Goal: Task Accomplishment & Management: Use online tool/utility

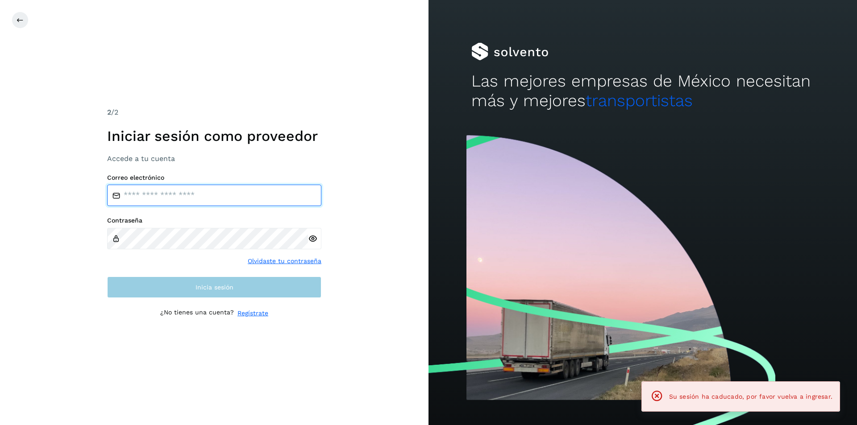
type input "**********"
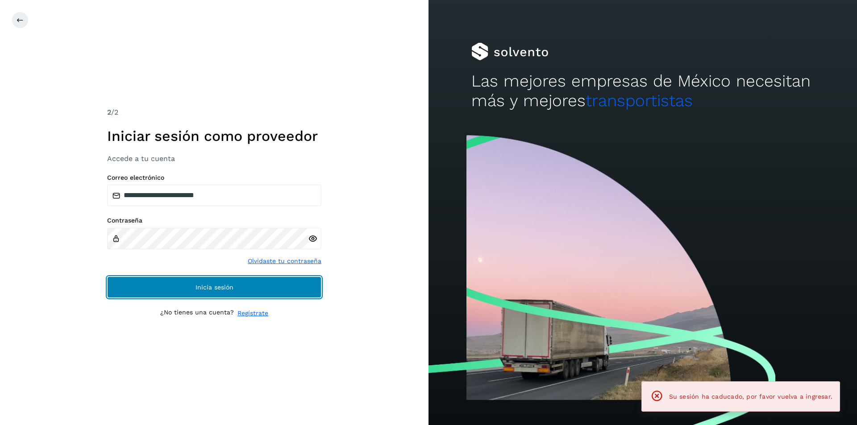
click at [118, 285] on button "Inicia sesión" at bounding box center [214, 287] width 214 height 21
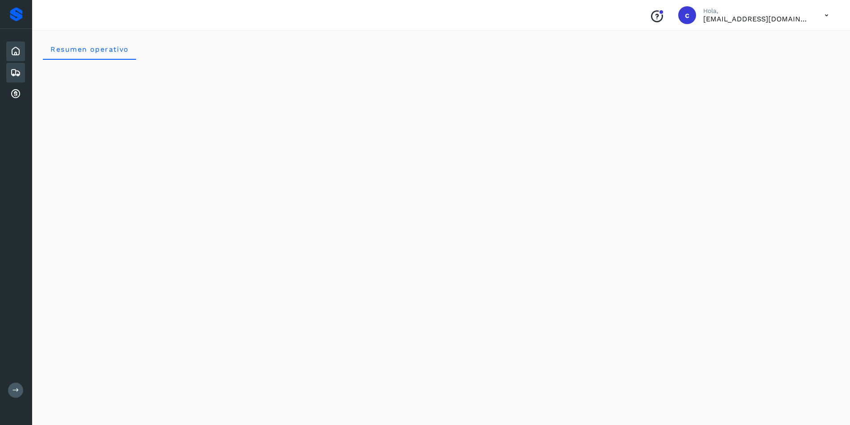
click at [19, 65] on div "Embarques" at bounding box center [15, 73] width 19 height 20
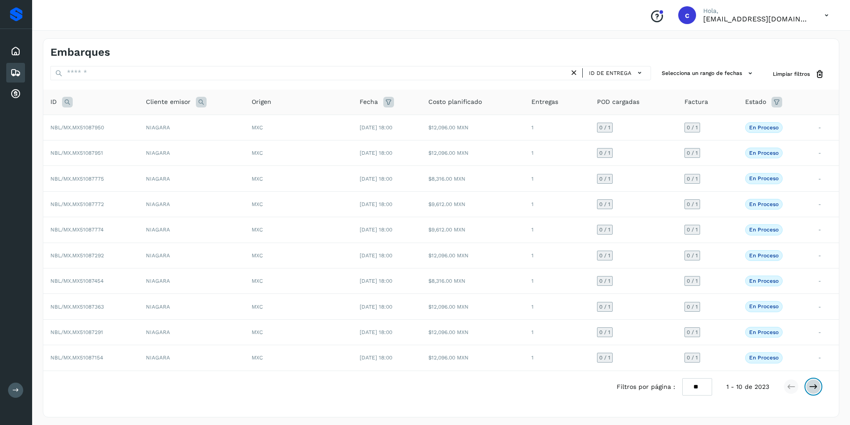
click at [811, 388] on icon at bounding box center [813, 387] width 9 height 9
click at [813, 390] on icon at bounding box center [813, 387] width 9 height 9
click at [815, 384] on icon at bounding box center [813, 387] width 9 height 9
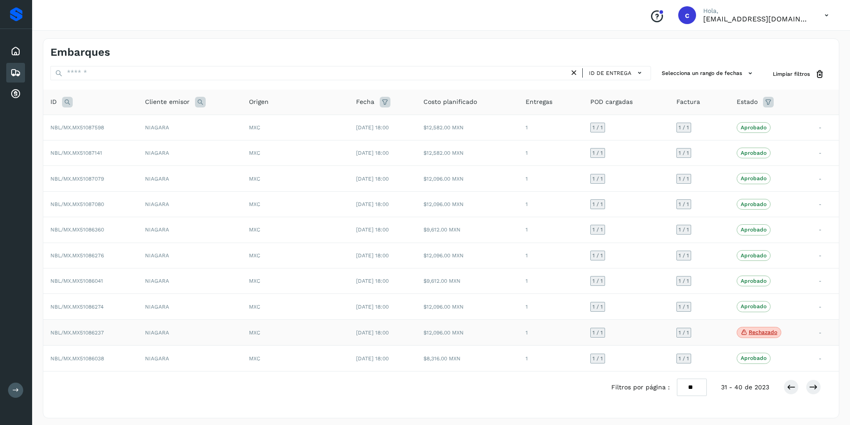
click at [755, 335] on p "Rechazado" at bounding box center [763, 332] width 29 height 6
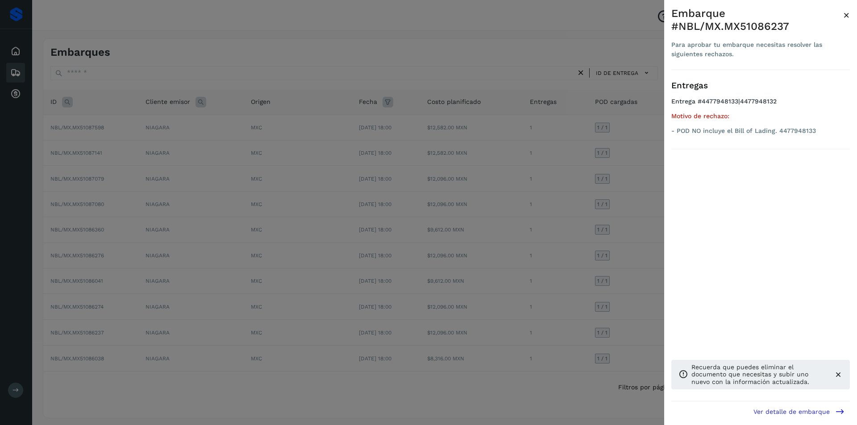
click at [489, 327] on div at bounding box center [428, 212] width 857 height 425
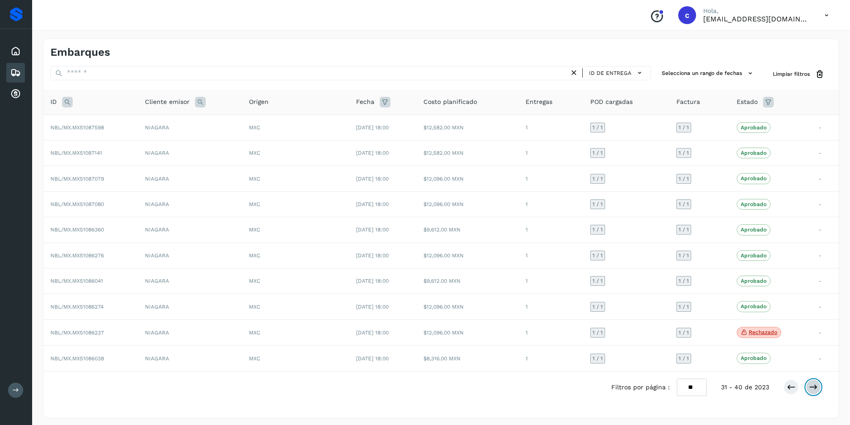
click at [812, 385] on icon at bounding box center [813, 387] width 9 height 9
click at [752, 152] on p "Rechazado" at bounding box center [763, 153] width 29 height 6
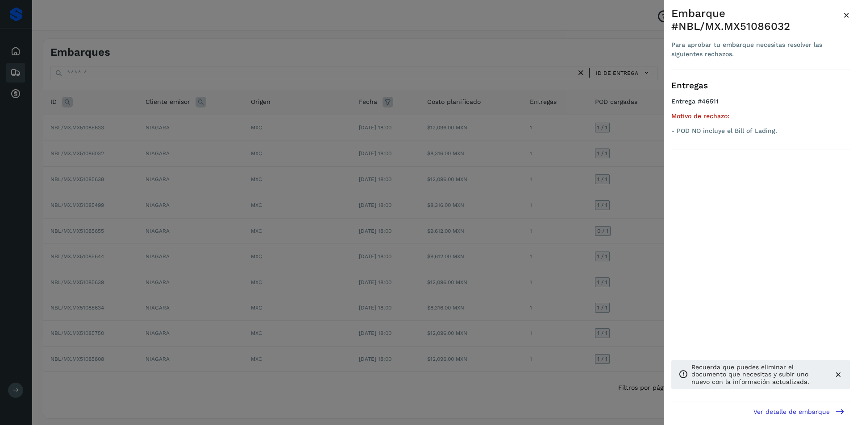
click at [659, 185] on div at bounding box center [428, 212] width 857 height 425
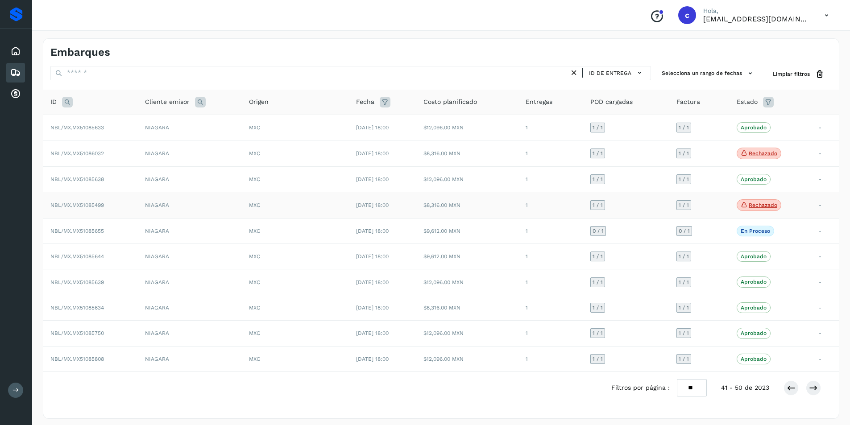
click at [769, 205] on p "Rechazado" at bounding box center [763, 205] width 29 height 6
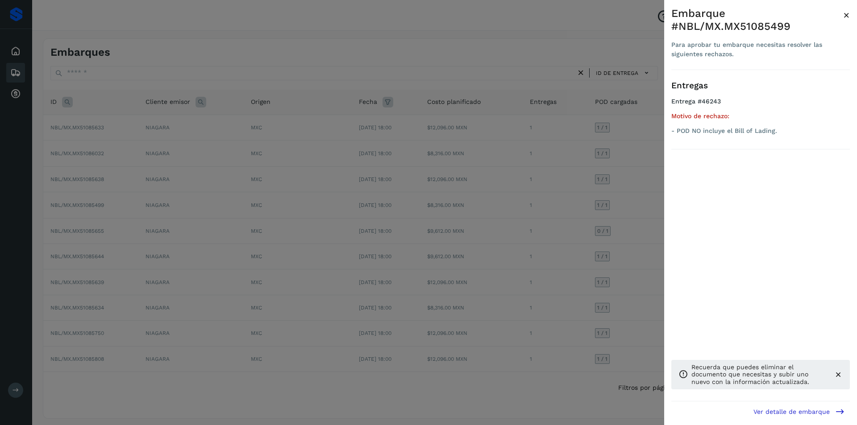
click at [589, 215] on div at bounding box center [428, 212] width 857 height 425
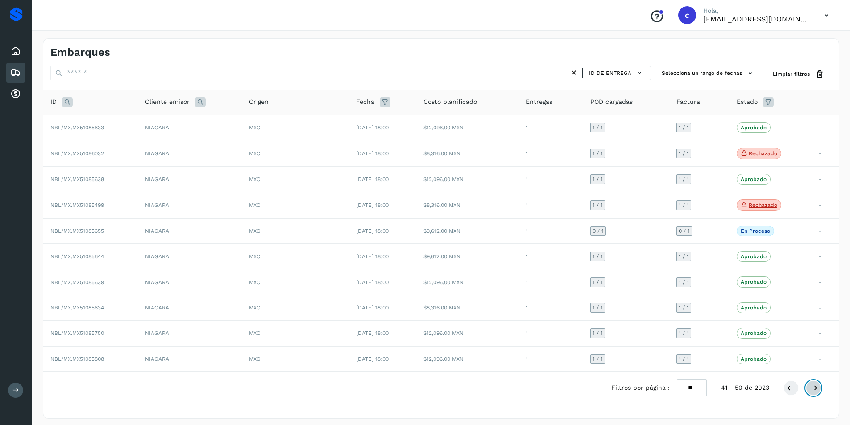
click at [812, 388] on icon at bounding box center [813, 388] width 9 height 9
click at [814, 385] on icon at bounding box center [813, 387] width 9 height 9
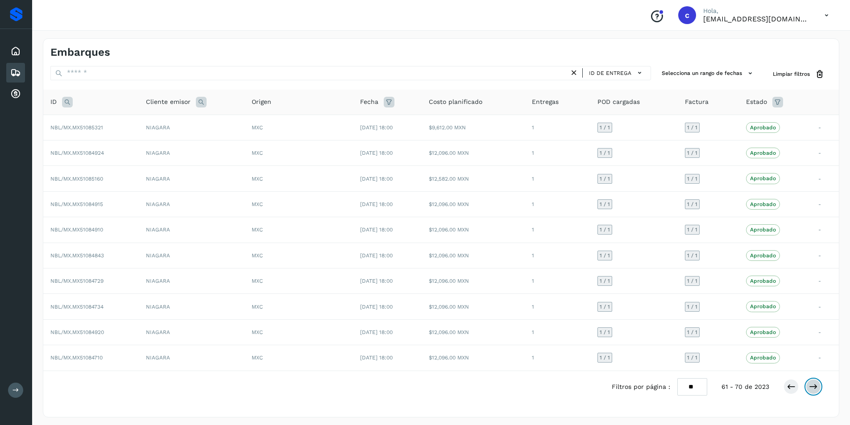
click at [814, 385] on icon at bounding box center [813, 387] width 9 height 9
click at [816, 389] on icon at bounding box center [813, 387] width 9 height 9
click at [816, 392] on button at bounding box center [813, 386] width 15 height 15
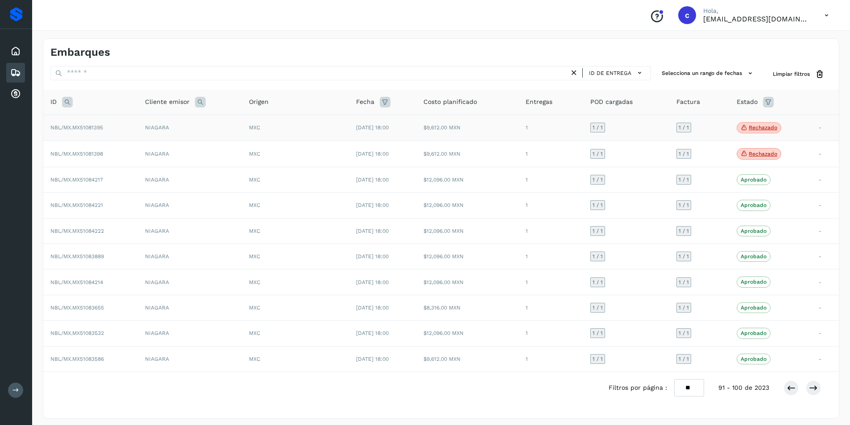
click at [760, 131] on p "Rechazado" at bounding box center [763, 128] width 29 height 6
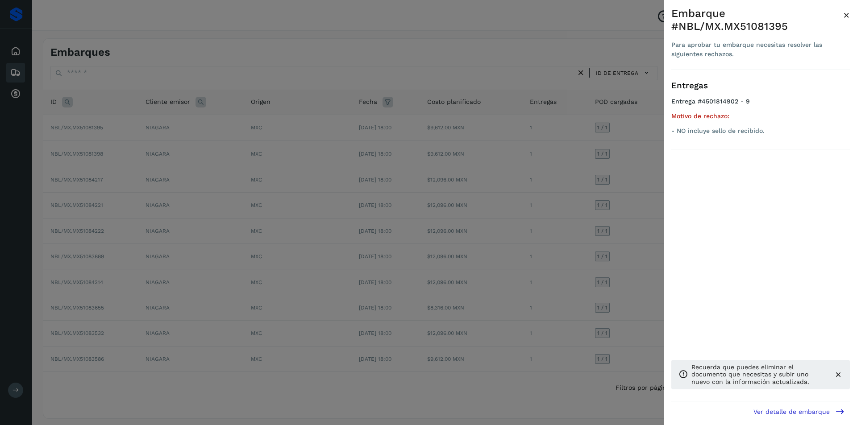
click at [519, 171] on div at bounding box center [428, 212] width 857 height 425
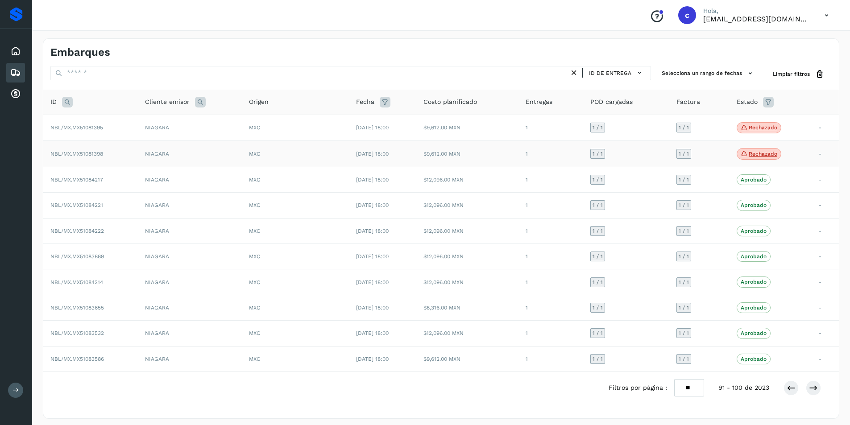
click at [774, 152] on p "Rechazado" at bounding box center [763, 154] width 29 height 6
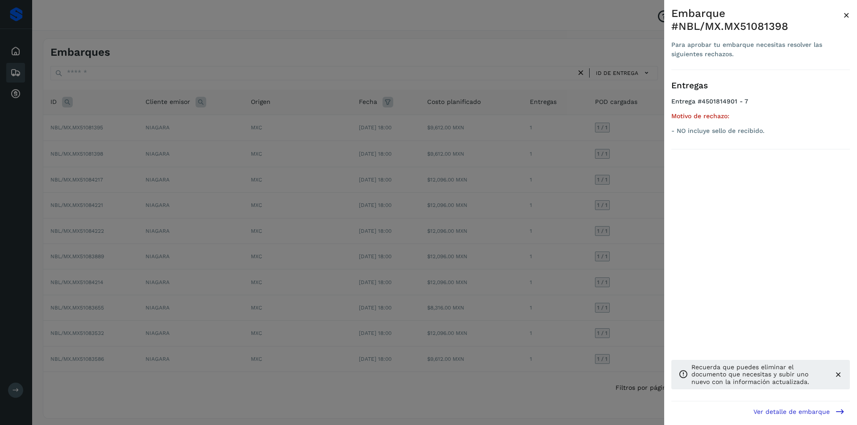
click at [605, 162] on div at bounding box center [428, 212] width 857 height 425
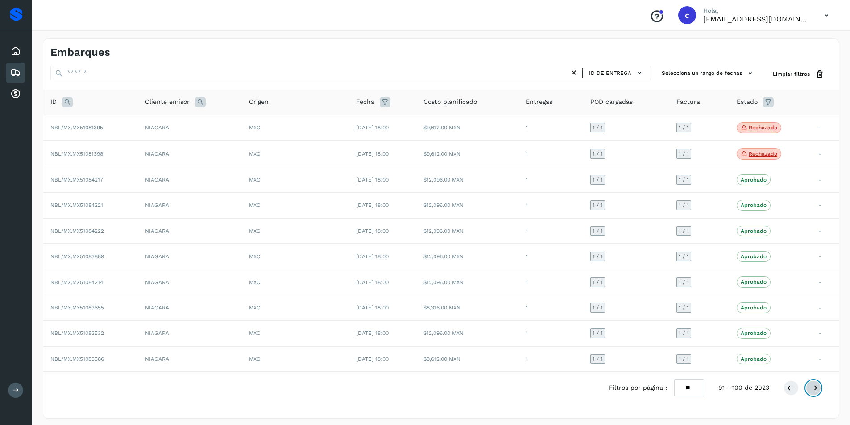
click at [814, 387] on icon at bounding box center [813, 388] width 9 height 9
click at [814, 381] on button at bounding box center [813, 386] width 15 height 15
click at [764, 126] on p "Rechazado" at bounding box center [763, 128] width 29 height 6
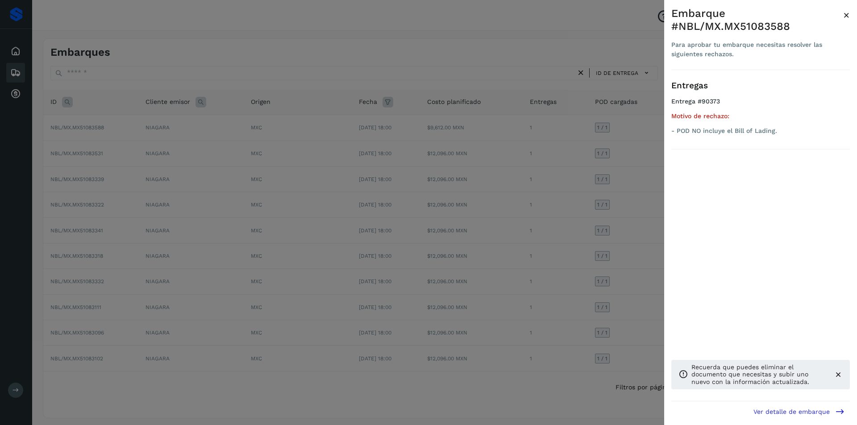
click at [582, 135] on div at bounding box center [428, 212] width 857 height 425
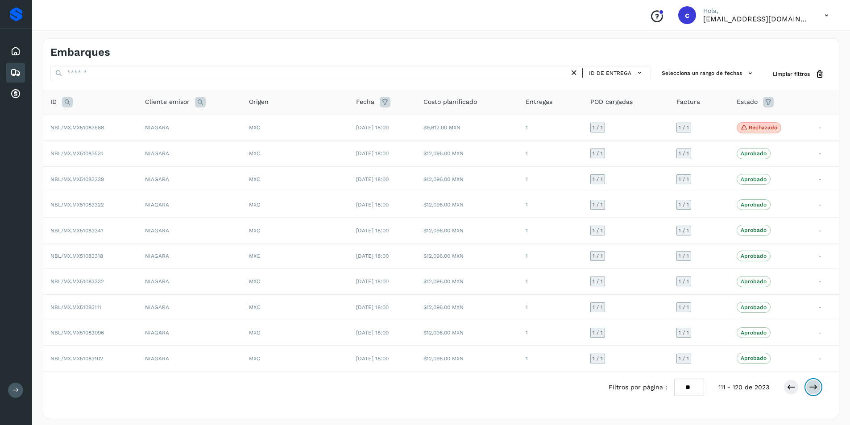
click at [817, 385] on icon at bounding box center [813, 387] width 9 height 9
click at [772, 255] on p "Rechazado" at bounding box center [763, 256] width 29 height 6
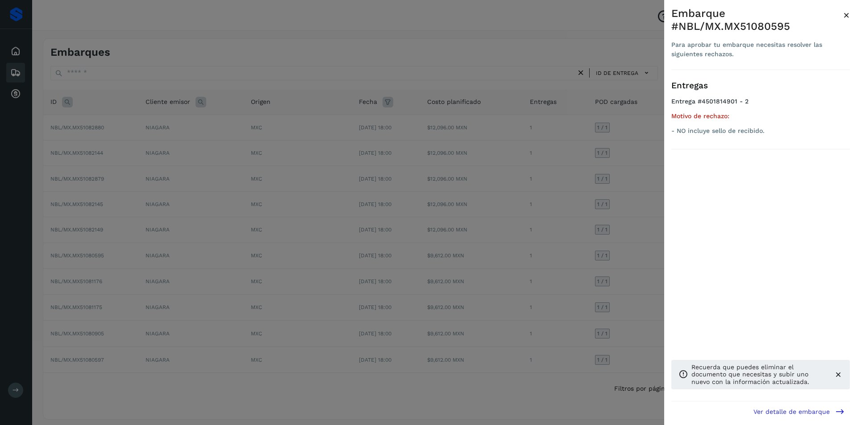
click at [587, 236] on div at bounding box center [428, 212] width 857 height 425
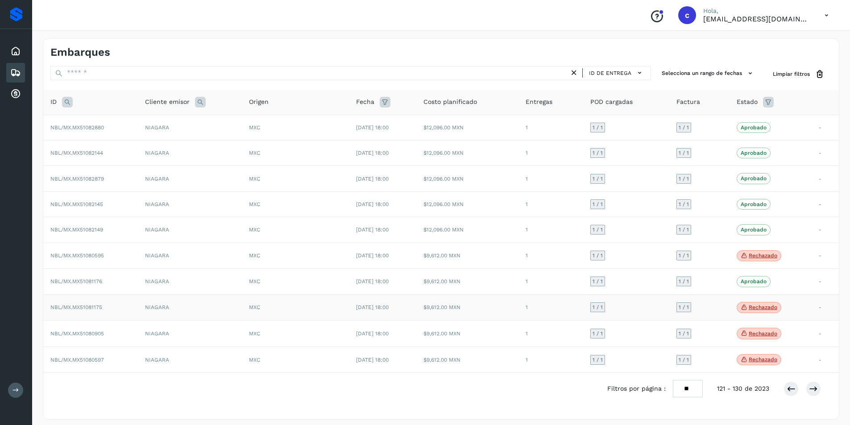
click at [764, 308] on p "Rechazado" at bounding box center [763, 307] width 29 height 6
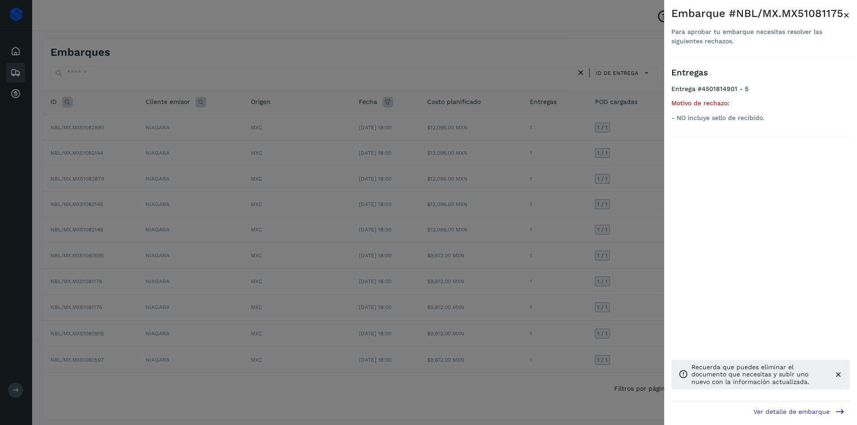
click at [650, 294] on div at bounding box center [428, 212] width 857 height 425
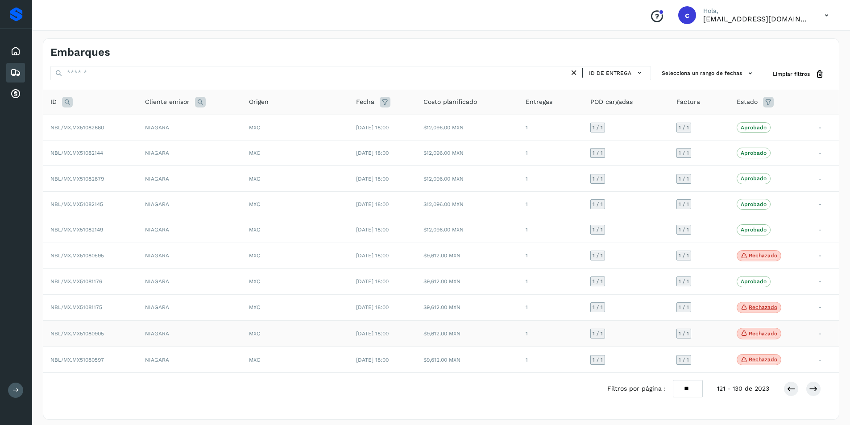
click at [773, 332] on p "Rechazado" at bounding box center [763, 334] width 29 height 6
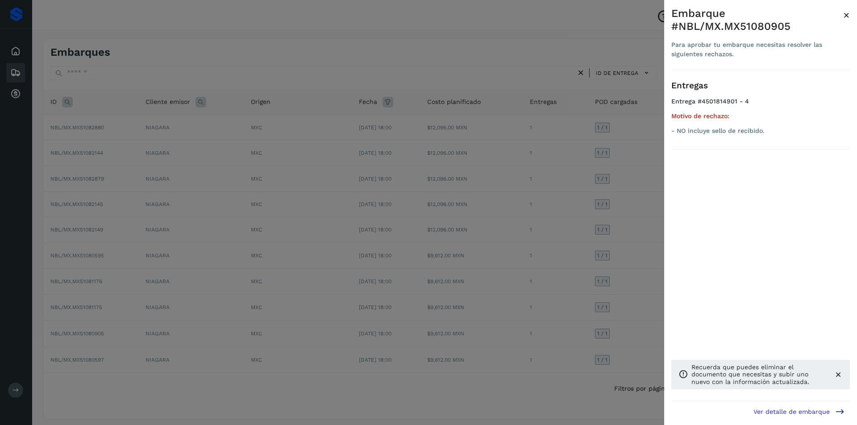
click at [583, 292] on div at bounding box center [428, 212] width 857 height 425
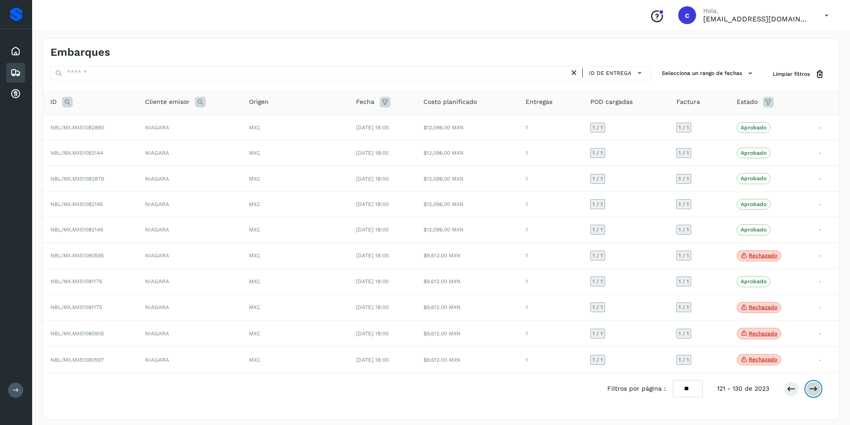
click at [813, 392] on icon at bounding box center [813, 389] width 9 height 9
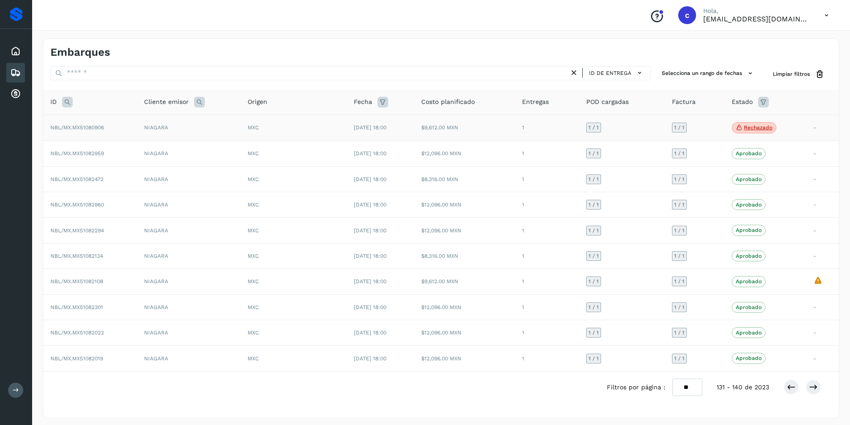
click at [755, 126] on p "Rechazado" at bounding box center [758, 128] width 29 height 6
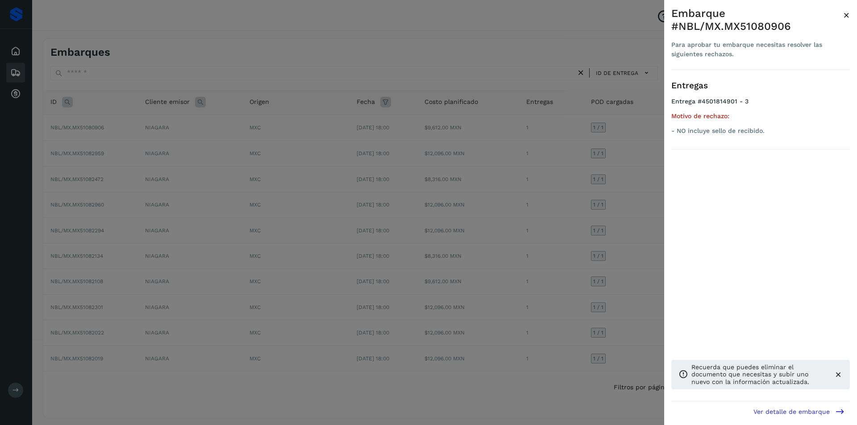
click at [609, 127] on div at bounding box center [428, 212] width 857 height 425
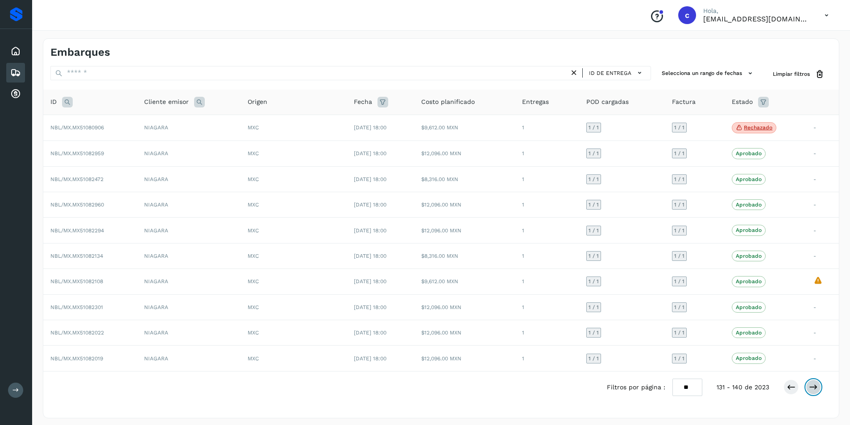
click at [818, 385] on icon at bounding box center [813, 387] width 9 height 9
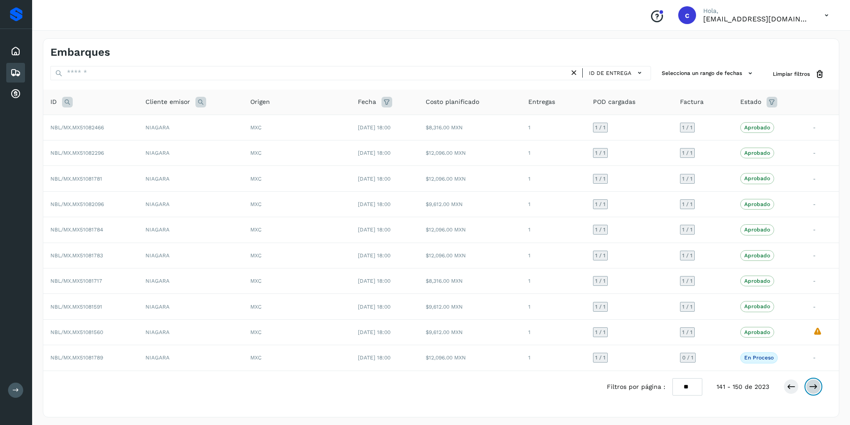
click at [817, 390] on icon at bounding box center [813, 387] width 9 height 9
click at [11, 47] on icon at bounding box center [15, 51] width 11 height 11
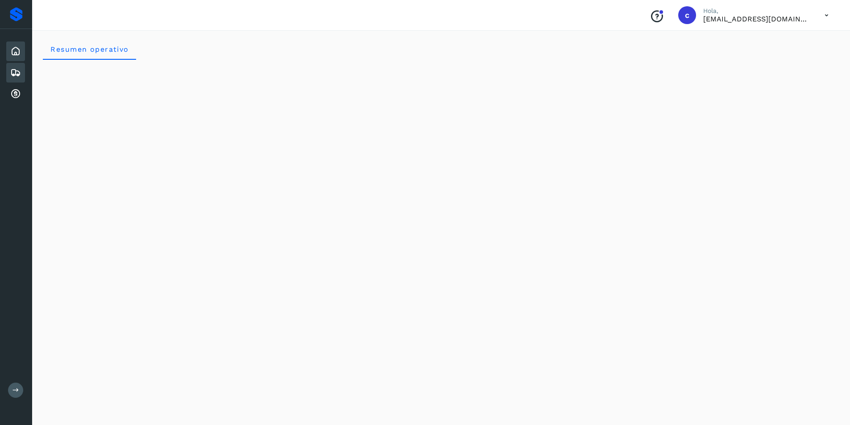
click at [22, 72] on div "Embarques" at bounding box center [15, 73] width 19 height 20
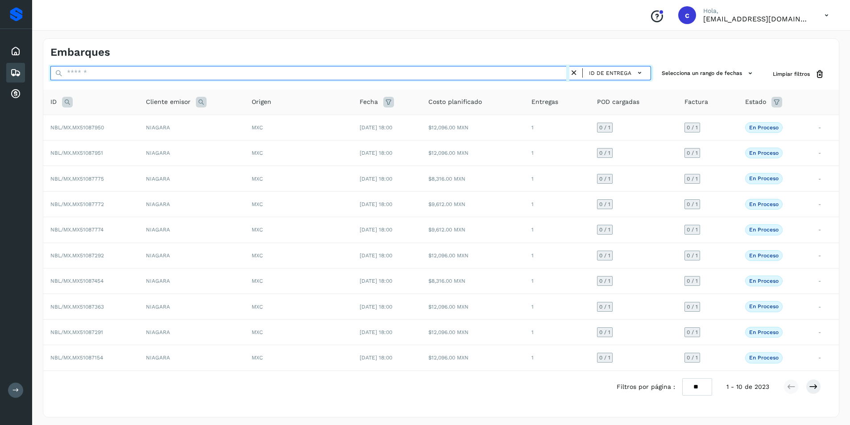
click at [414, 75] on input "text" at bounding box center [309, 73] width 519 height 14
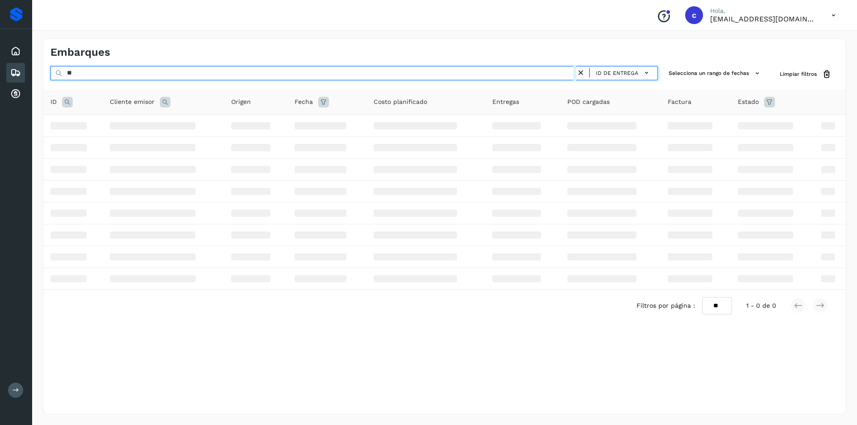
type input "*"
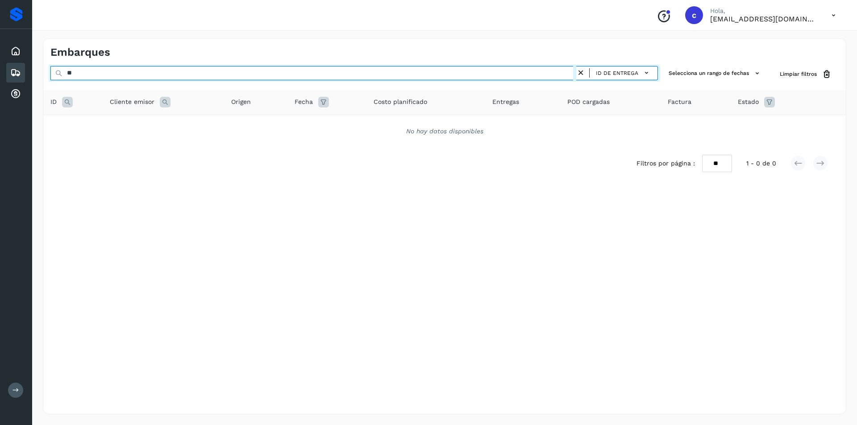
type input "*"
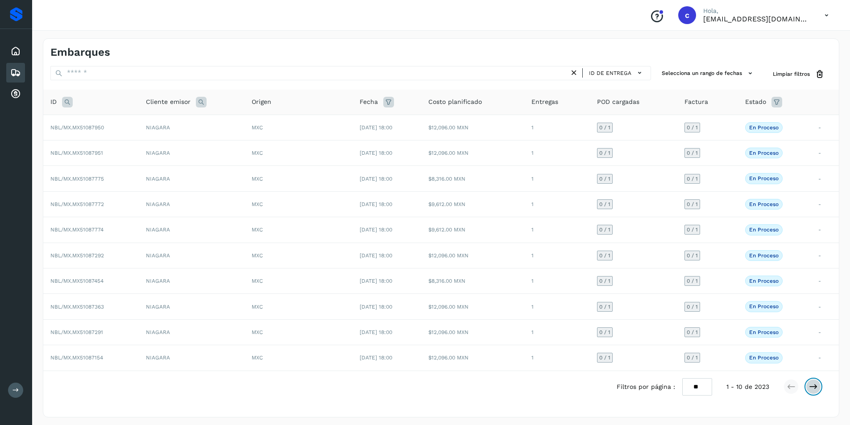
click at [816, 391] on icon at bounding box center [813, 387] width 9 height 9
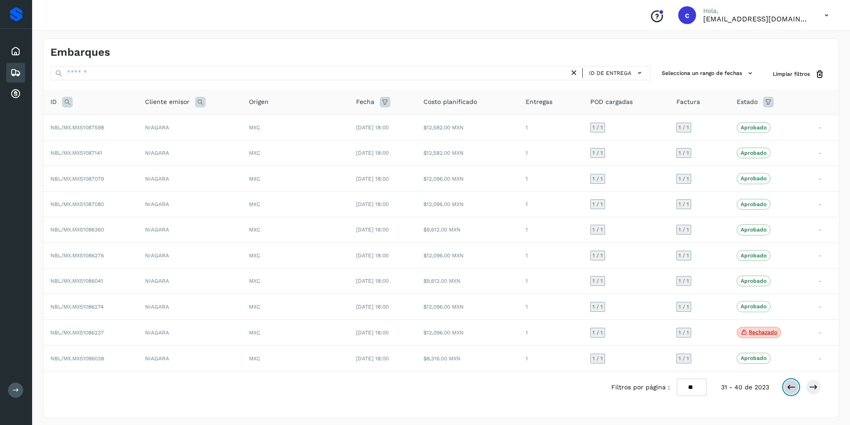
click at [794, 389] on icon at bounding box center [791, 387] width 9 height 9
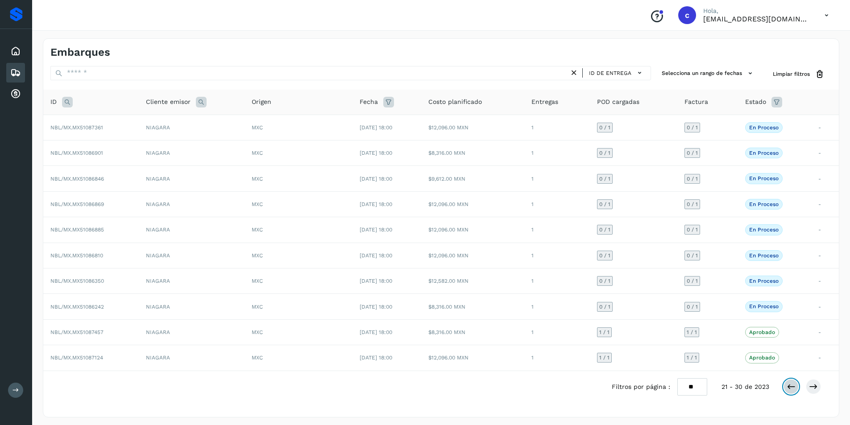
click at [794, 389] on icon at bounding box center [791, 387] width 9 height 9
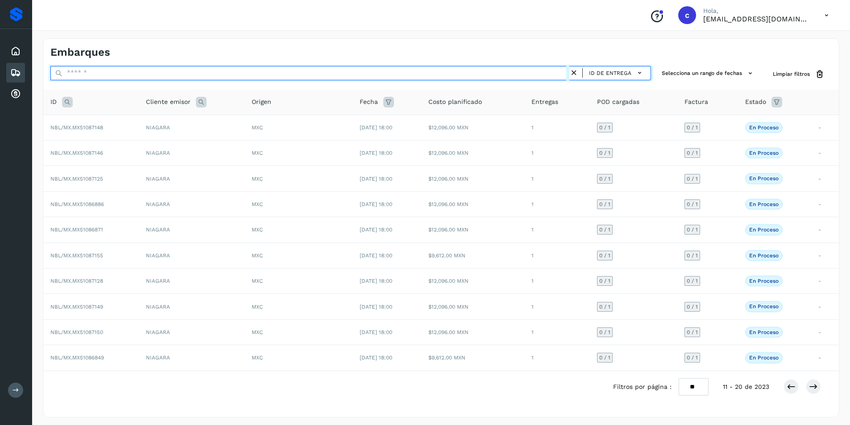
click at [349, 76] on input "text" at bounding box center [309, 73] width 519 height 14
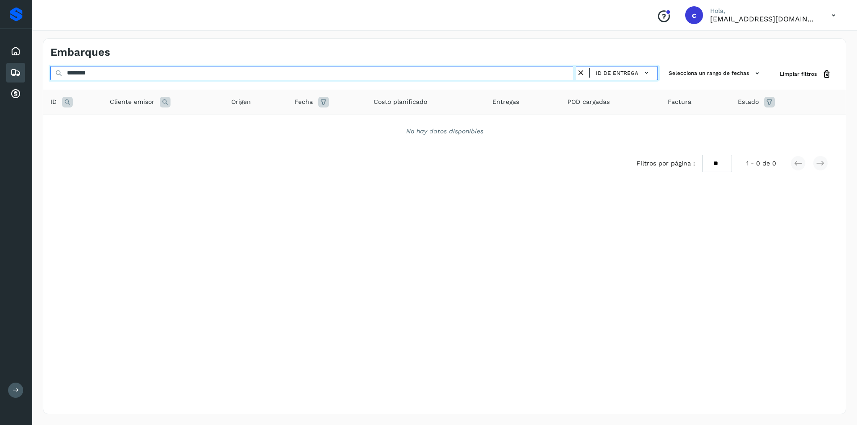
type input "********"
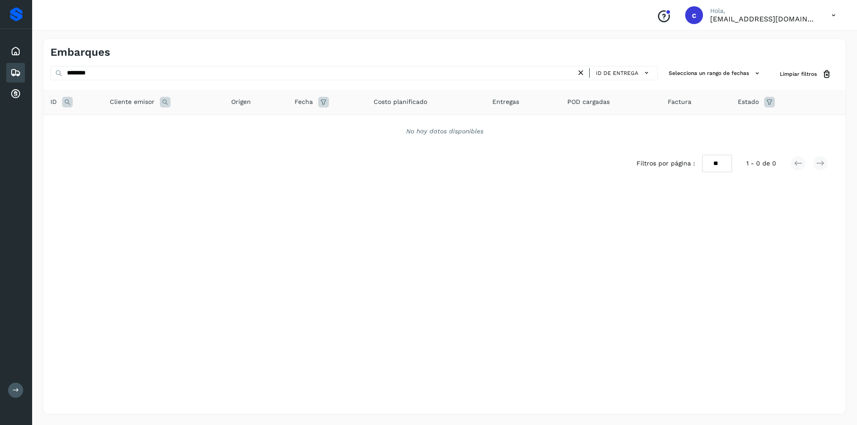
click at [584, 73] on icon at bounding box center [580, 72] width 9 height 9
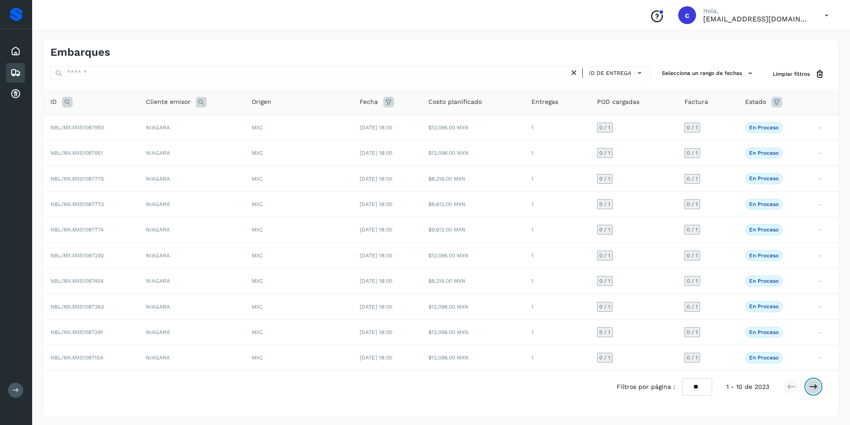
click at [818, 386] on icon at bounding box center [813, 387] width 9 height 9
click at [82, 183] on td "NBL/MX.MX51087125" at bounding box center [91, 178] width 96 height 25
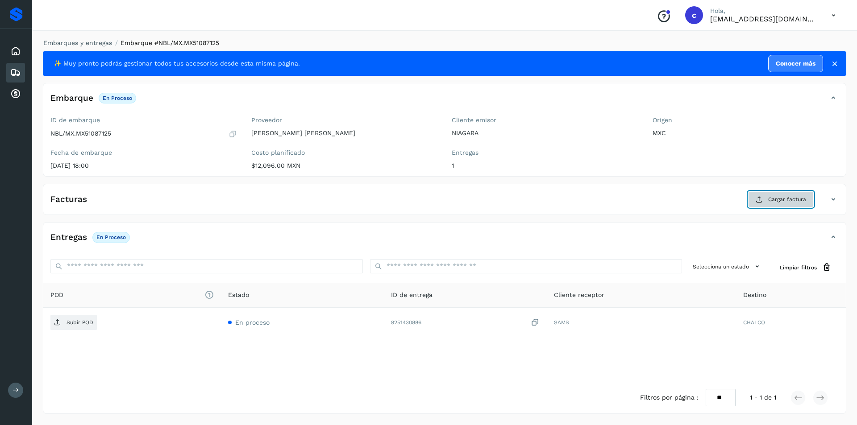
click at [780, 200] on span "Cargar factura" at bounding box center [787, 200] width 38 height 8
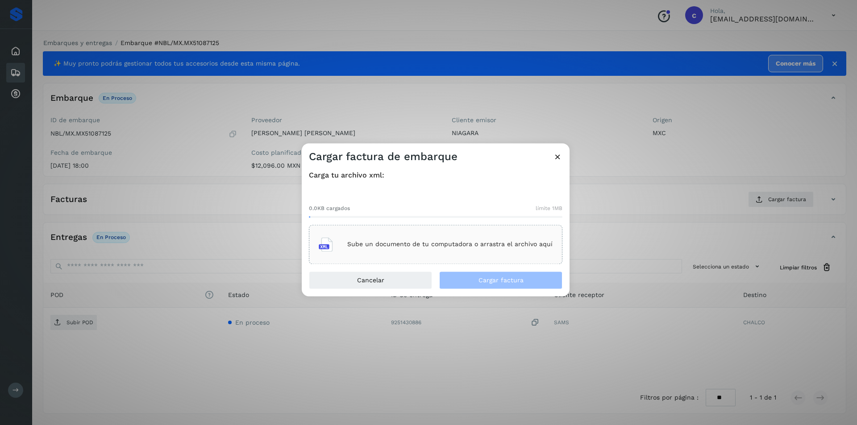
click at [427, 236] on div "Sube un documento de tu computadora o arrastra el archivo aquí" at bounding box center [436, 245] width 234 height 24
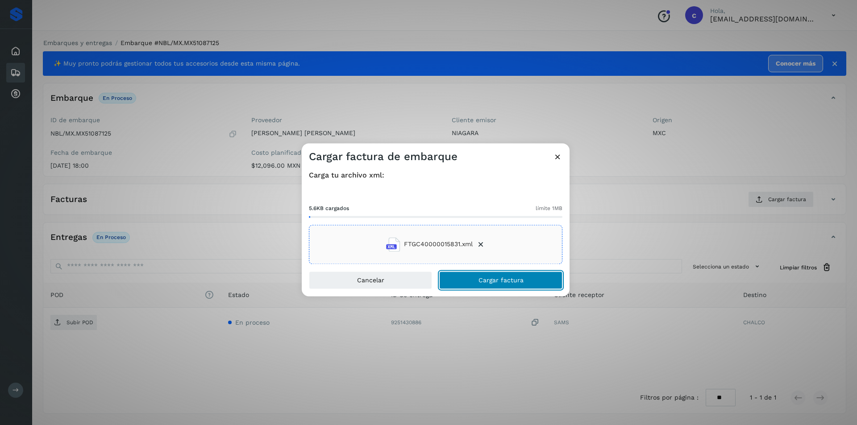
click at [532, 287] on button "Cargar factura" at bounding box center [500, 280] width 123 height 18
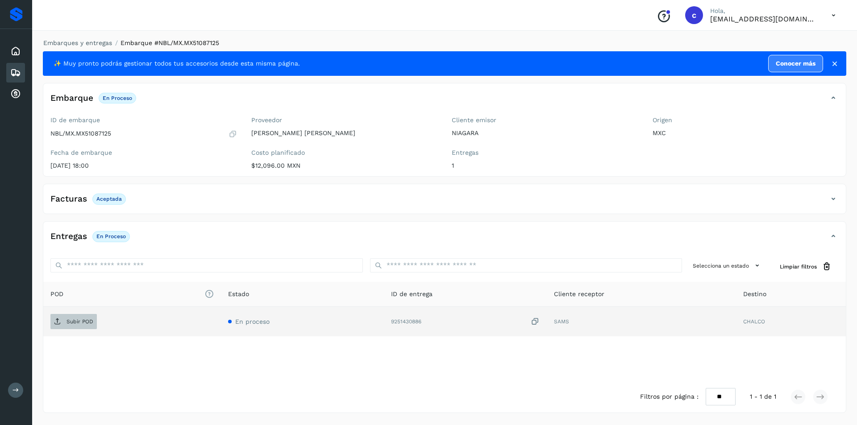
click at [79, 317] on span "Subir POD" at bounding box center [73, 322] width 46 height 14
click at [69, 321] on p "PDF" at bounding box center [72, 322] width 10 height 6
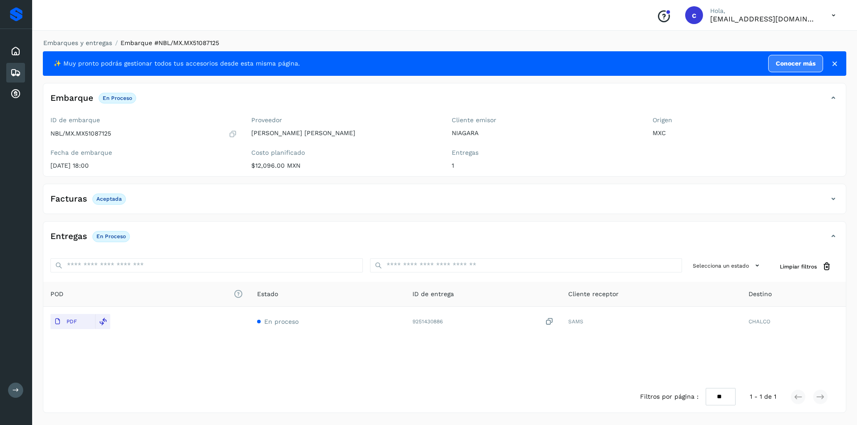
click at [11, 71] on icon at bounding box center [15, 72] width 11 height 11
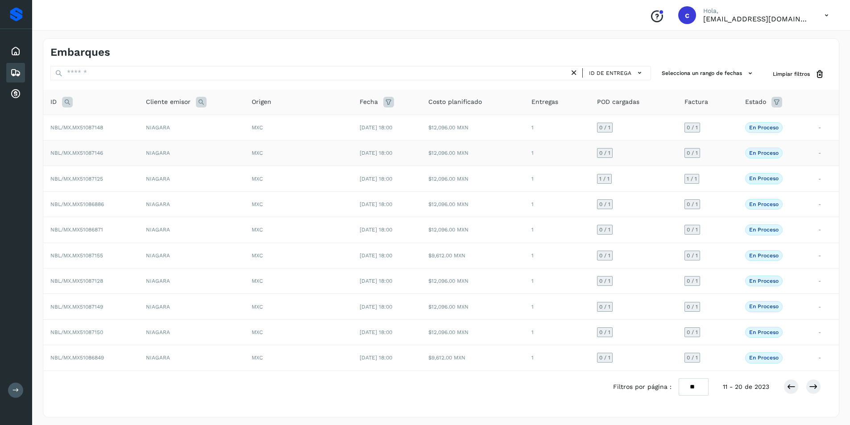
click at [207, 151] on td "NIAGARA" at bounding box center [192, 153] width 106 height 25
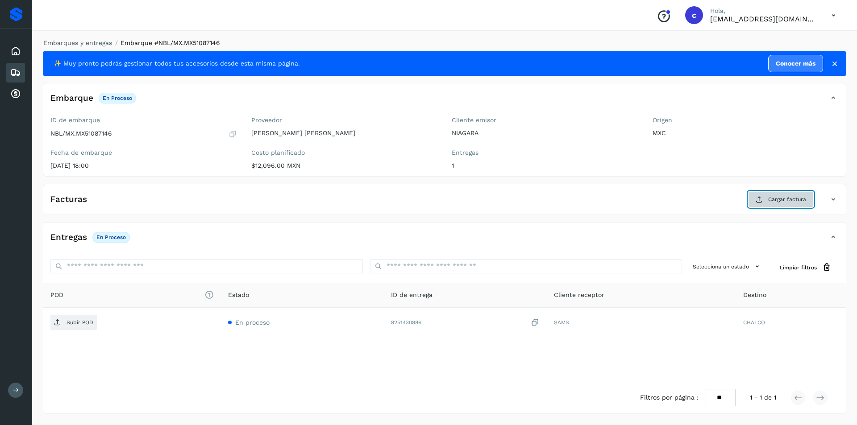
click at [784, 202] on span "Cargar factura" at bounding box center [787, 200] width 38 height 8
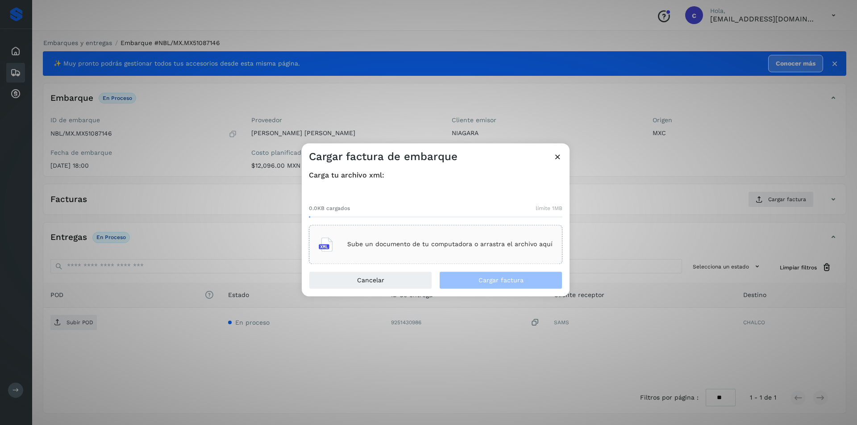
click at [467, 253] on div "Sube un documento de tu computadora o arrastra el archivo aquí" at bounding box center [436, 245] width 234 height 24
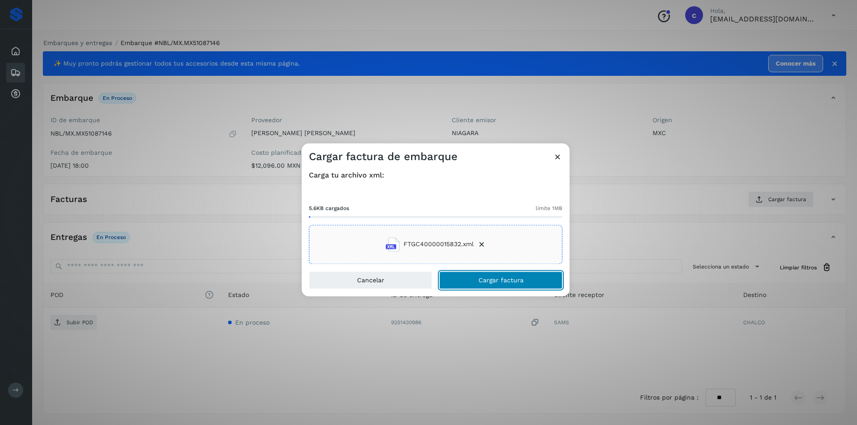
click at [529, 283] on button "Cargar factura" at bounding box center [500, 280] width 123 height 18
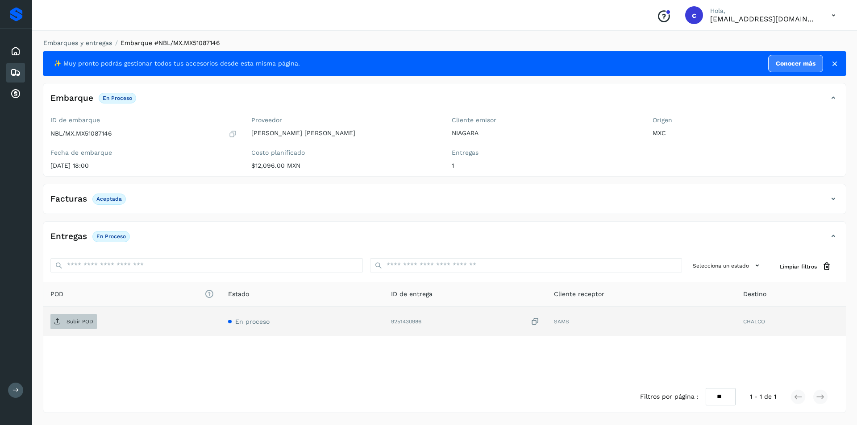
click at [63, 317] on span "Subir POD" at bounding box center [73, 322] width 46 height 14
click at [65, 319] on span "PDF" at bounding box center [65, 322] width 30 height 14
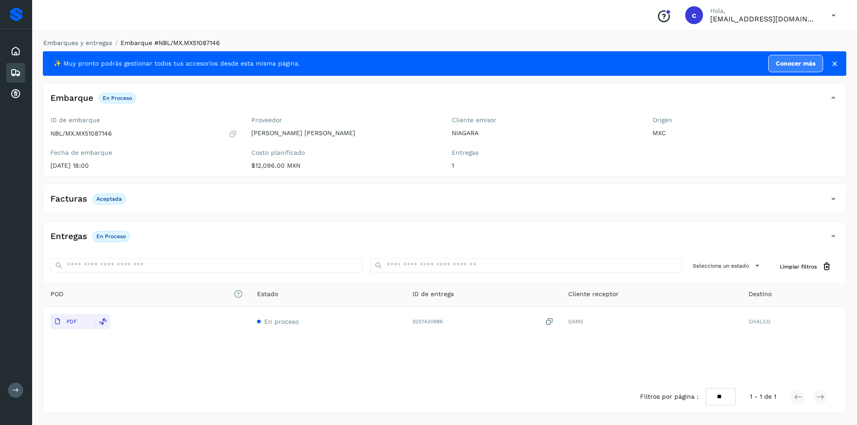
click at [15, 74] on icon at bounding box center [15, 72] width 11 height 11
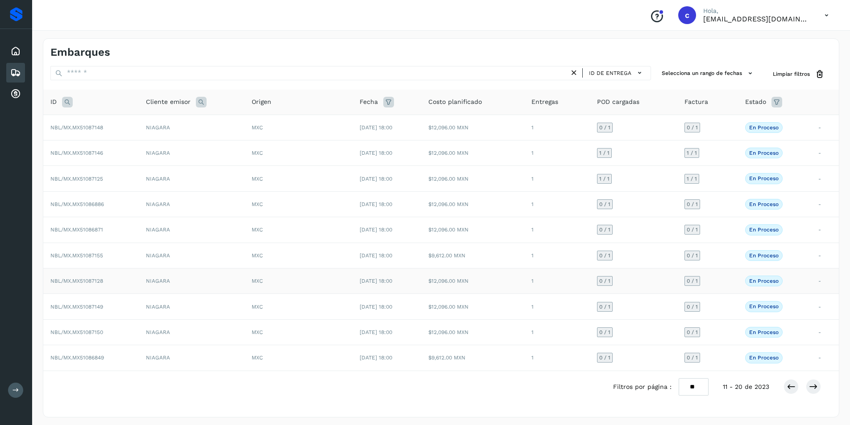
click at [161, 287] on td "NIAGARA" at bounding box center [192, 281] width 106 height 25
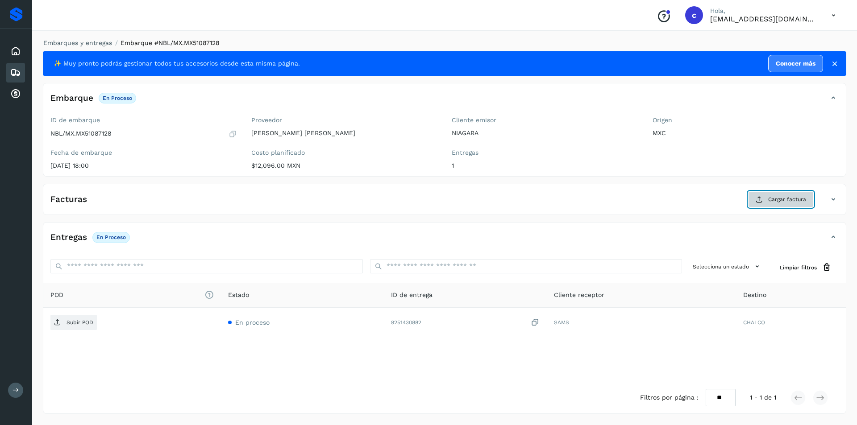
click at [774, 198] on span "Cargar factura" at bounding box center [787, 200] width 38 height 8
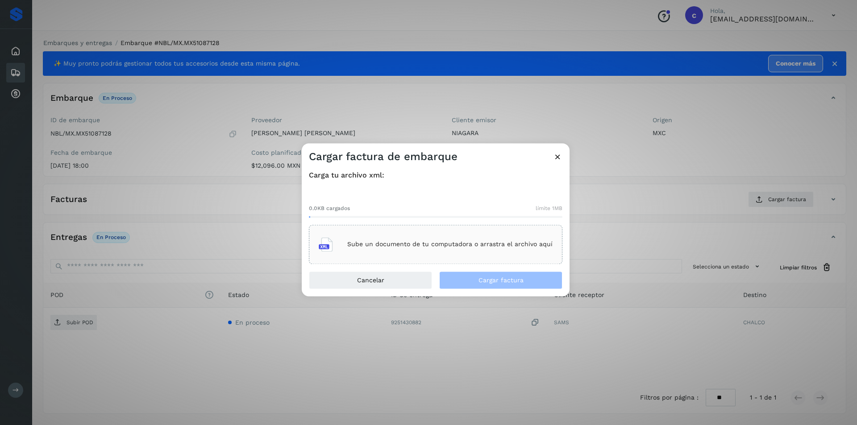
click at [540, 252] on div "Sube un documento de tu computadora o arrastra el archivo aquí" at bounding box center [436, 245] width 234 height 24
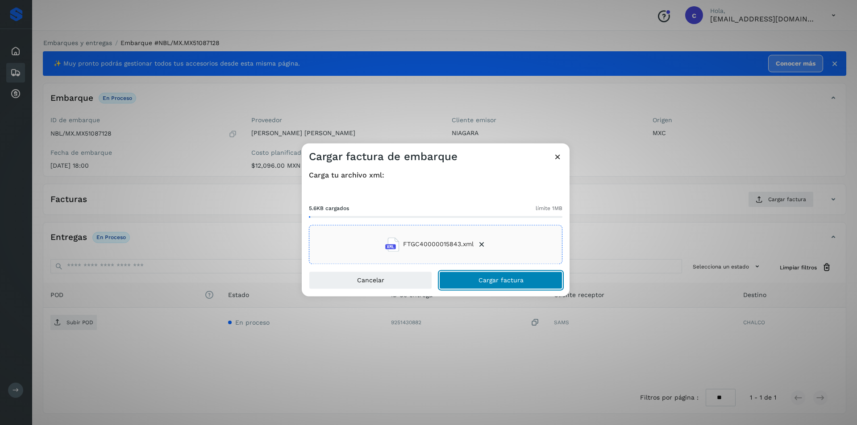
click at [522, 282] on span "Cargar factura" at bounding box center [501, 280] width 45 height 6
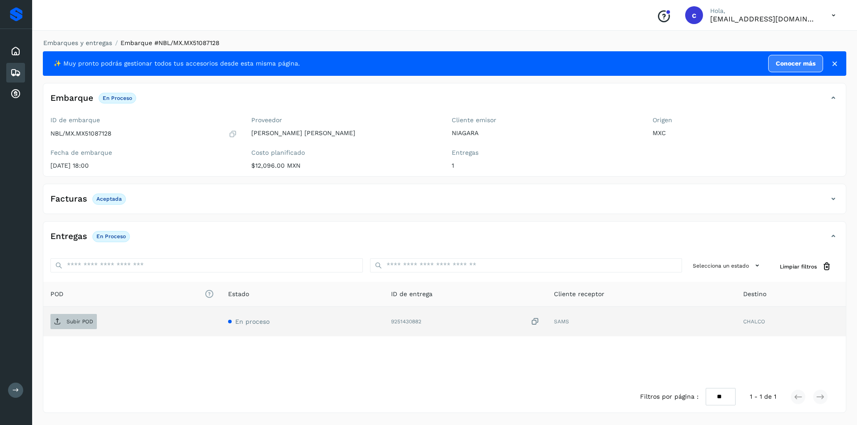
click at [60, 322] on icon at bounding box center [57, 321] width 7 height 7
click at [87, 320] on button "PDF" at bounding box center [72, 321] width 45 height 15
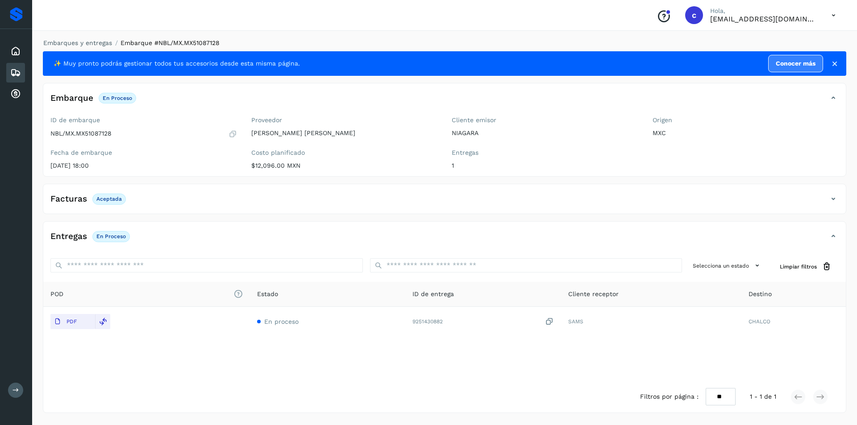
click at [17, 76] on icon at bounding box center [15, 72] width 11 height 11
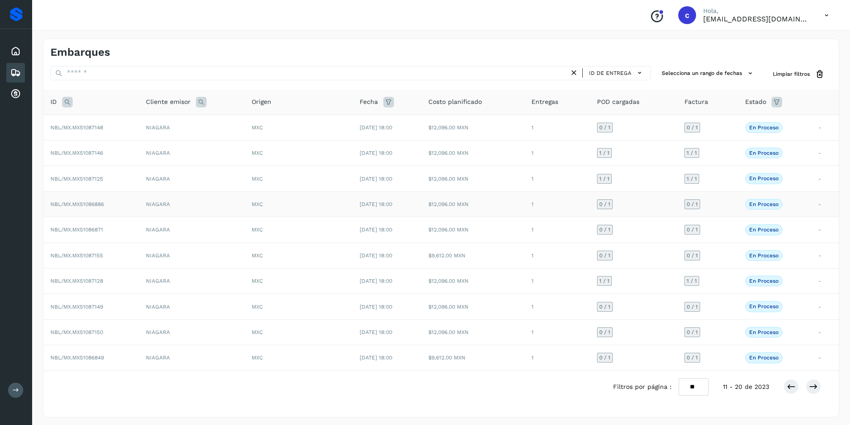
click at [157, 208] on td "NIAGARA" at bounding box center [192, 204] width 106 height 25
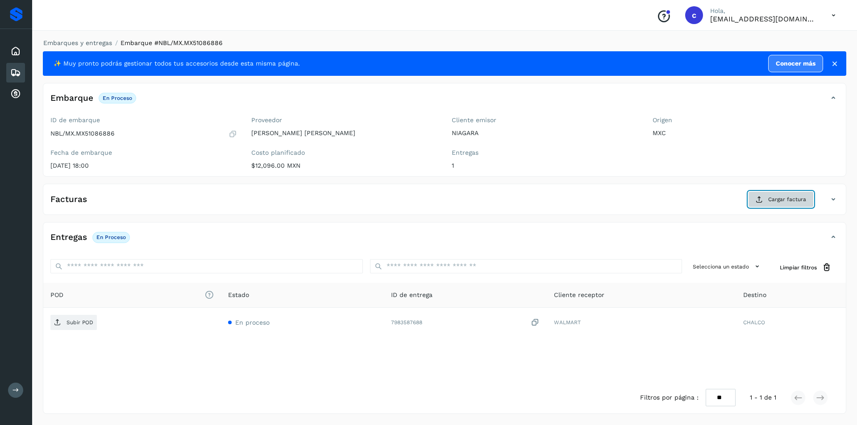
click at [762, 200] on icon at bounding box center [759, 199] width 7 height 7
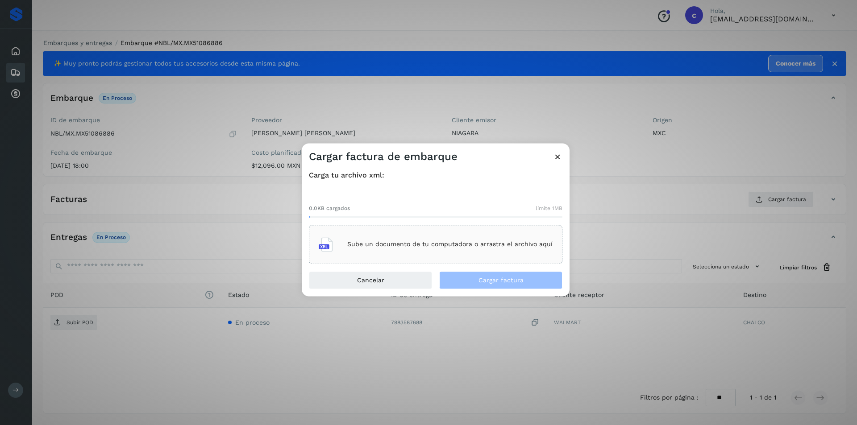
click at [461, 239] on div "Sube un documento de tu computadora o arrastra el archivo aquí" at bounding box center [436, 245] width 234 height 24
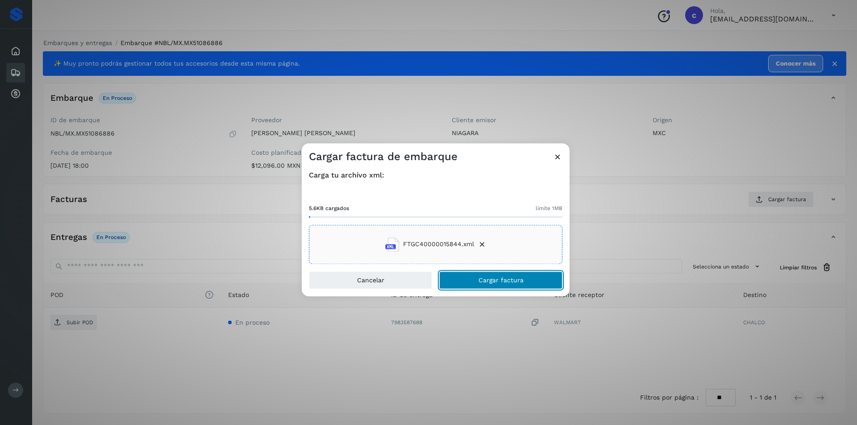
click at [527, 276] on button "Cargar factura" at bounding box center [500, 280] width 123 height 18
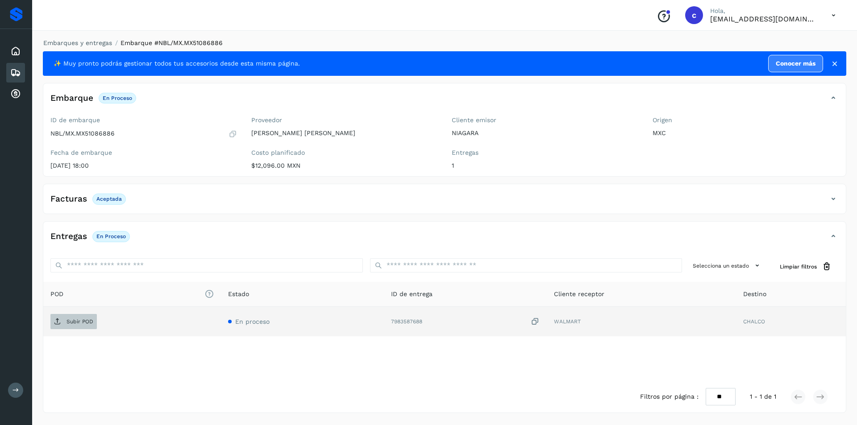
click at [64, 325] on span "Subir POD" at bounding box center [73, 322] width 46 height 14
click at [69, 326] on span "PDF" at bounding box center [65, 322] width 30 height 14
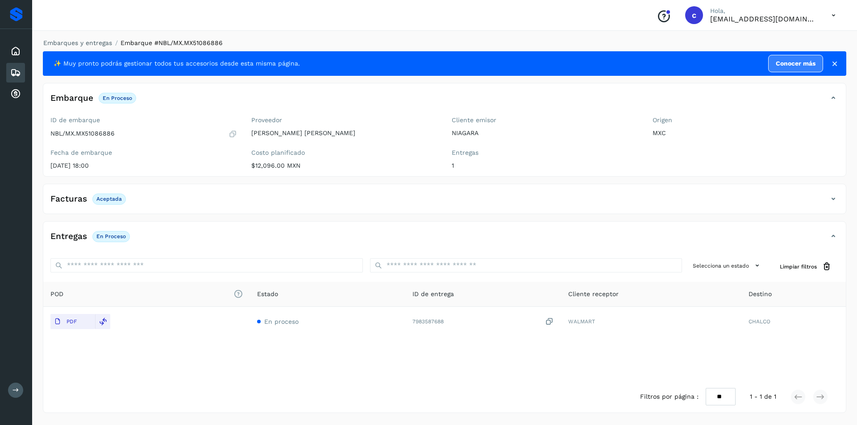
click at [17, 70] on icon at bounding box center [15, 72] width 11 height 11
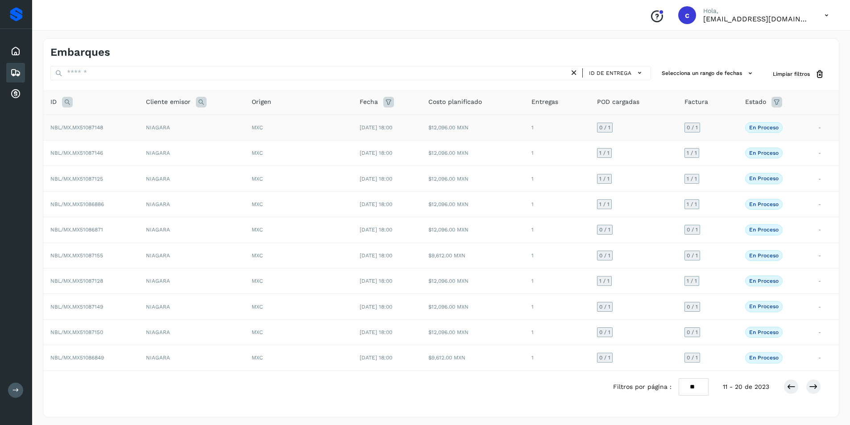
click at [264, 124] on div "MXC" at bounding box center [299, 128] width 94 height 8
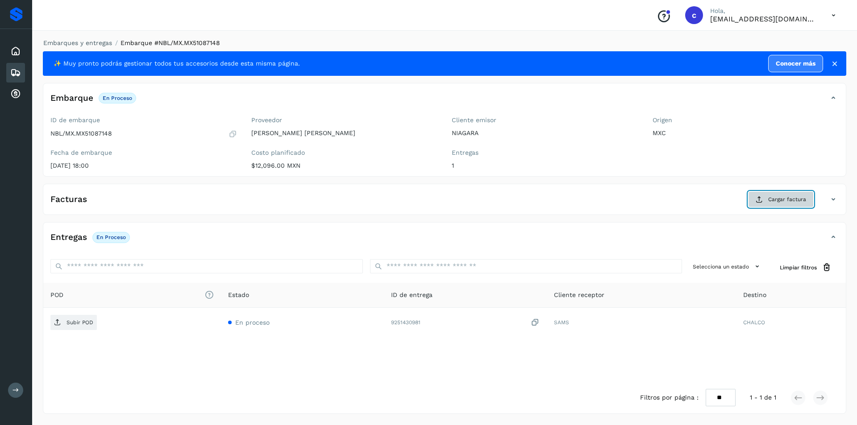
click at [765, 203] on button "Cargar factura" at bounding box center [781, 200] width 66 height 16
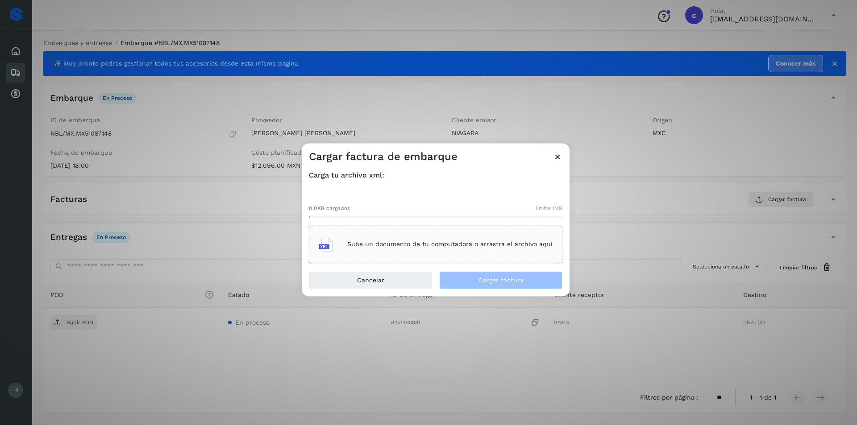
click at [413, 246] on p "Sube un documento de tu computadora o arrastra el archivo aquí" at bounding box center [449, 245] width 205 height 8
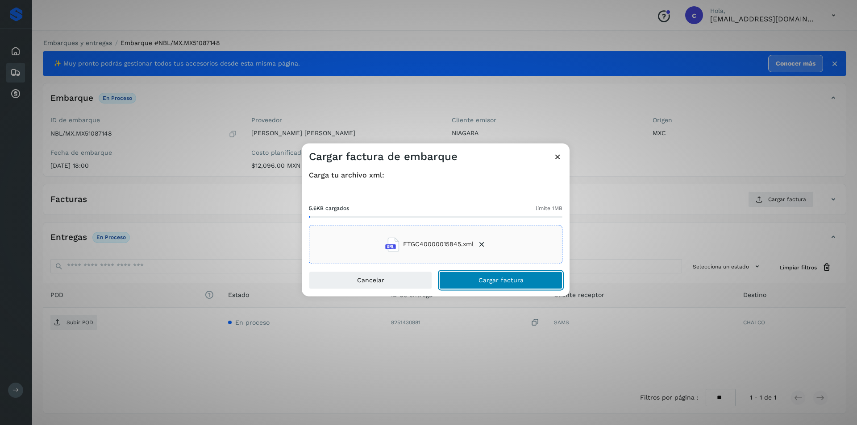
click at [518, 280] on span "Cargar factura" at bounding box center [501, 280] width 45 height 6
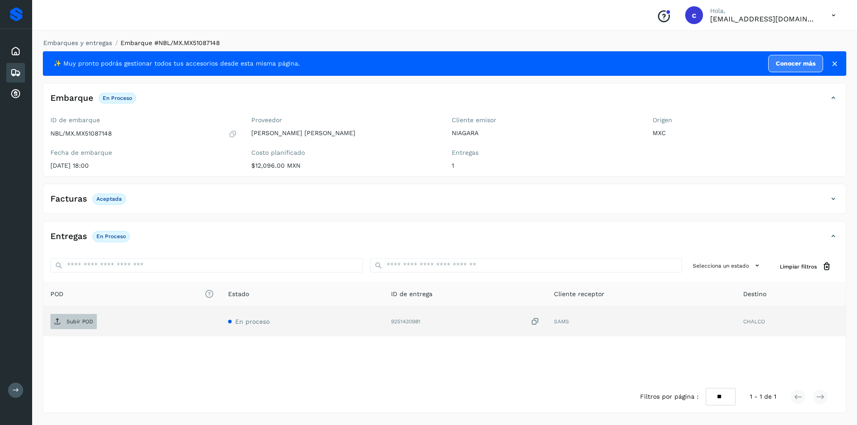
click at [74, 319] on p "Subir POD" at bounding box center [80, 322] width 27 height 6
click at [71, 323] on p "PDF" at bounding box center [72, 322] width 10 height 6
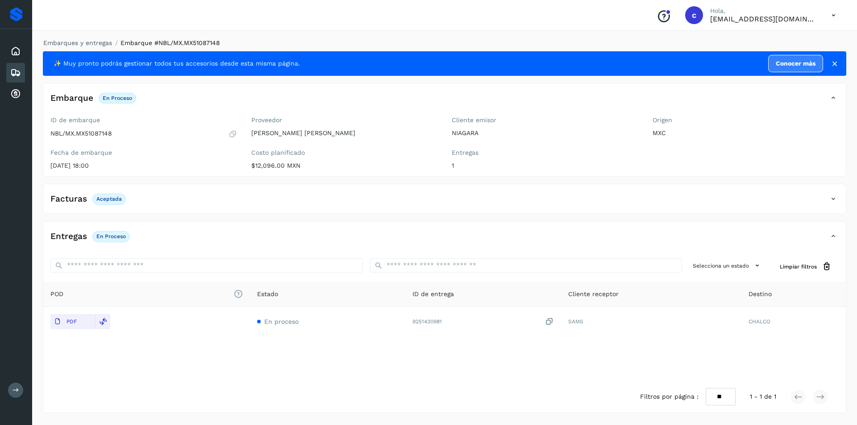
click at [18, 74] on icon at bounding box center [15, 72] width 11 height 11
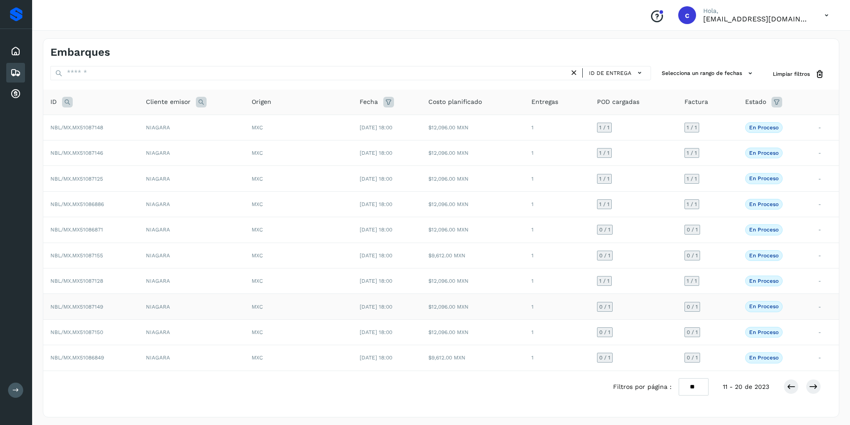
click at [104, 314] on td "NBL/MX.MX51087149" at bounding box center [91, 306] width 96 height 25
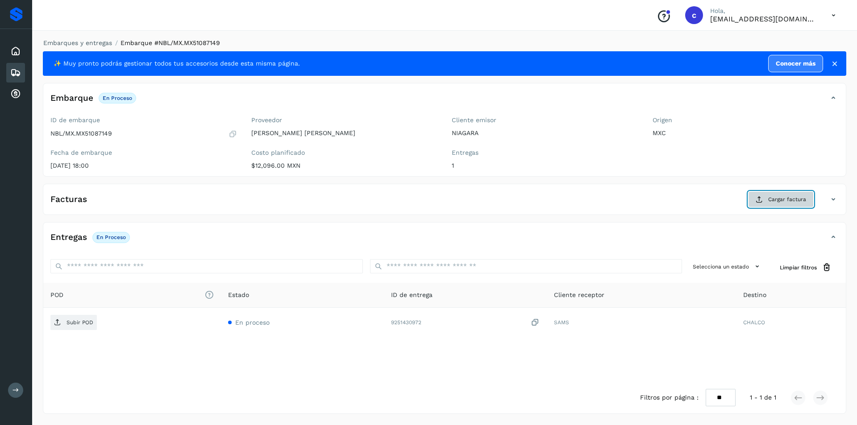
click at [784, 204] on span "Cargar factura" at bounding box center [787, 200] width 38 height 8
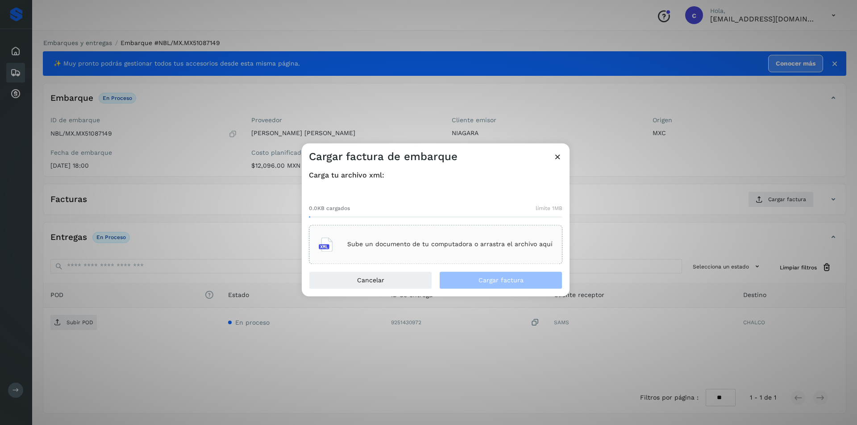
click at [407, 233] on div "Sube un documento de tu computadora o arrastra el archivo aquí" at bounding box center [436, 245] width 234 height 24
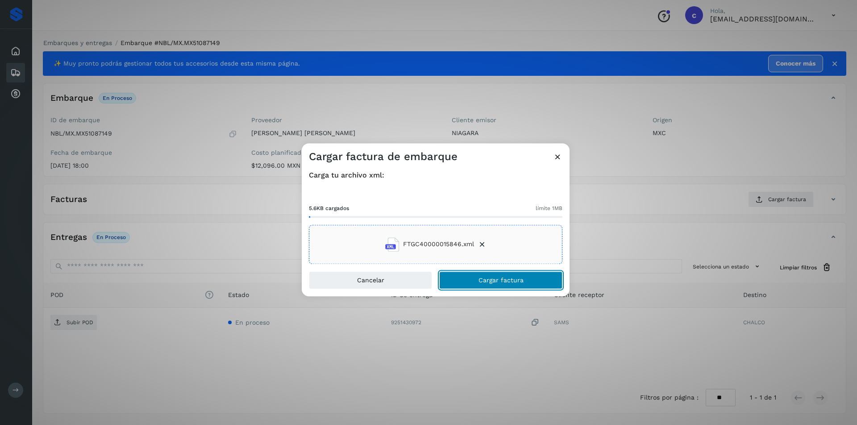
click at [535, 283] on button "Cargar factura" at bounding box center [500, 280] width 123 height 18
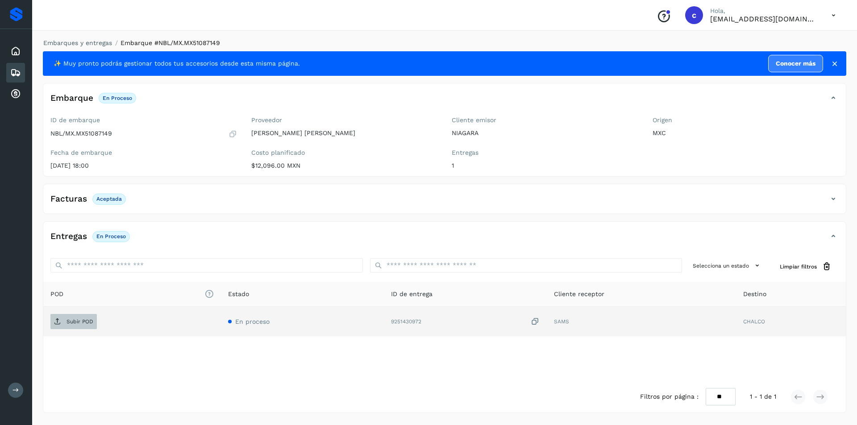
click at [76, 322] on p "Subir POD" at bounding box center [80, 322] width 27 height 6
click at [87, 323] on button "PDF" at bounding box center [72, 321] width 45 height 15
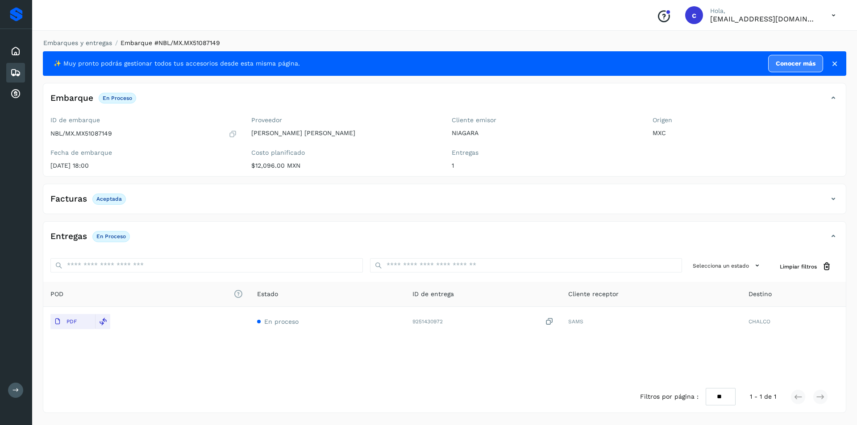
click at [21, 74] on icon at bounding box center [15, 72] width 11 height 11
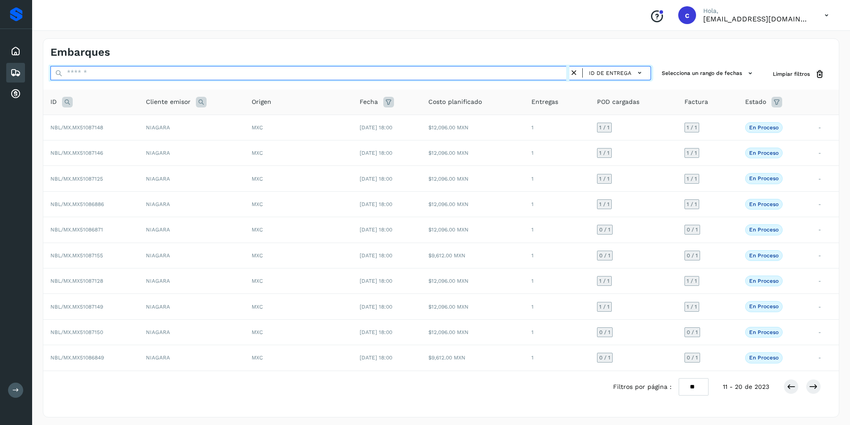
click at [350, 76] on input "text" at bounding box center [309, 73] width 519 height 14
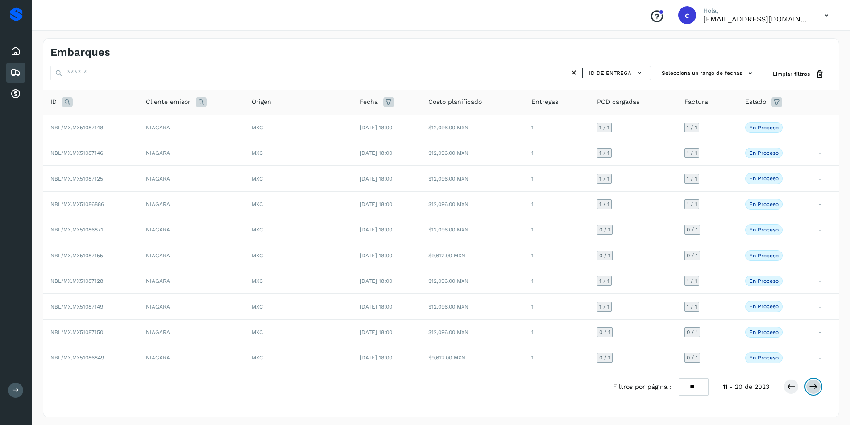
click at [813, 387] on icon at bounding box center [813, 387] width 9 height 9
click at [88, 204] on span "NBL/MX.MX51086869" at bounding box center [77, 204] width 54 height 6
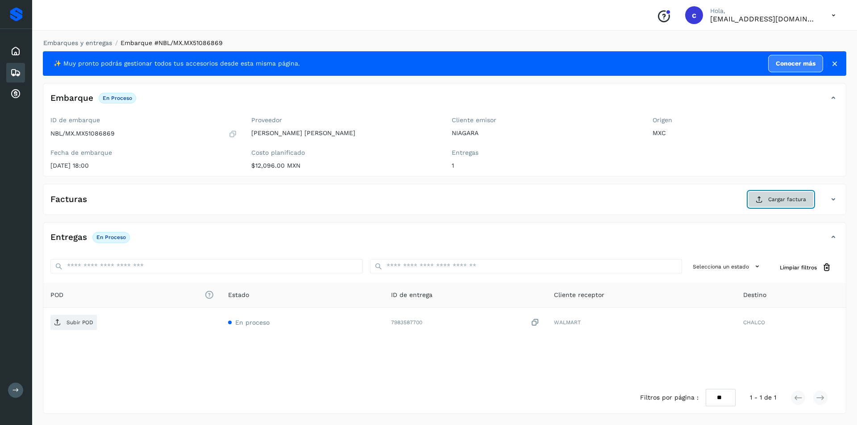
click at [803, 203] on span "Cargar factura" at bounding box center [787, 200] width 38 height 8
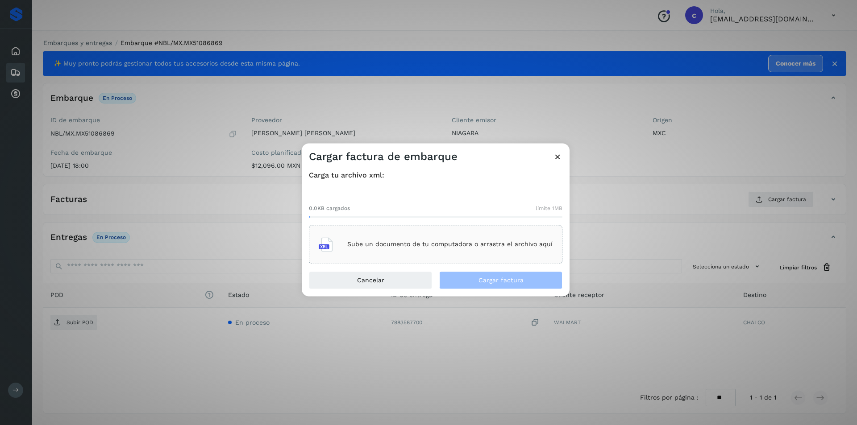
click at [420, 252] on div "Sube un documento de tu computadora o arrastra el archivo aquí" at bounding box center [436, 245] width 234 height 24
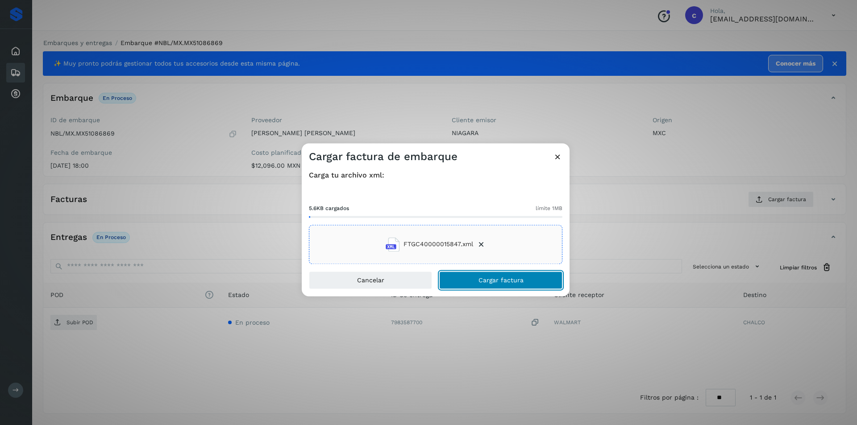
click at [452, 277] on button "Cargar factura" at bounding box center [500, 280] width 123 height 18
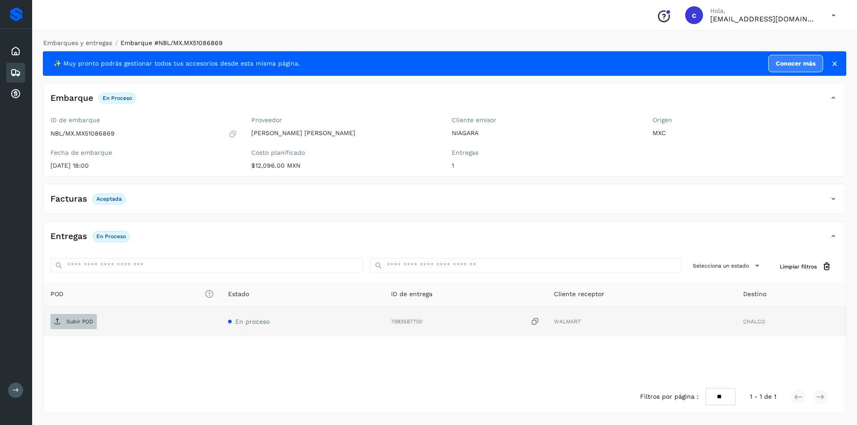
click at [75, 314] on button "Subir POD" at bounding box center [73, 321] width 46 height 15
click at [73, 321] on p "PDF" at bounding box center [72, 322] width 10 height 6
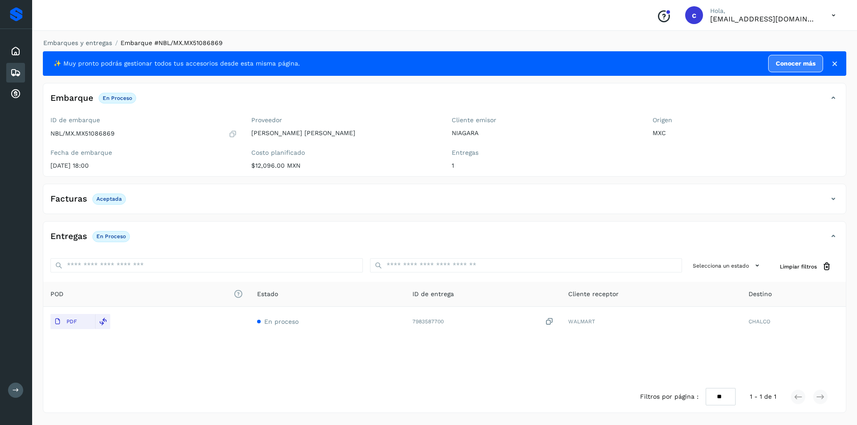
click at [12, 75] on icon at bounding box center [15, 72] width 11 height 11
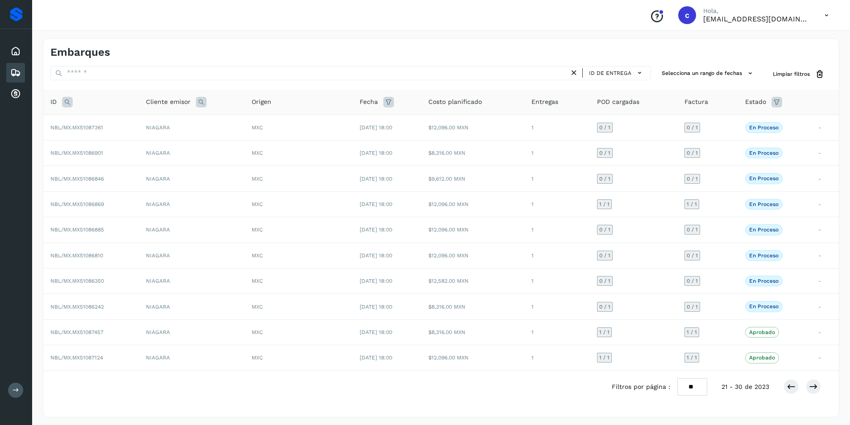
click at [575, 72] on icon at bounding box center [574, 72] width 9 height 9
click at [792, 383] on icon at bounding box center [791, 387] width 9 height 9
click at [812, 387] on icon at bounding box center [813, 387] width 9 height 9
click at [809, 385] on button at bounding box center [813, 386] width 15 height 15
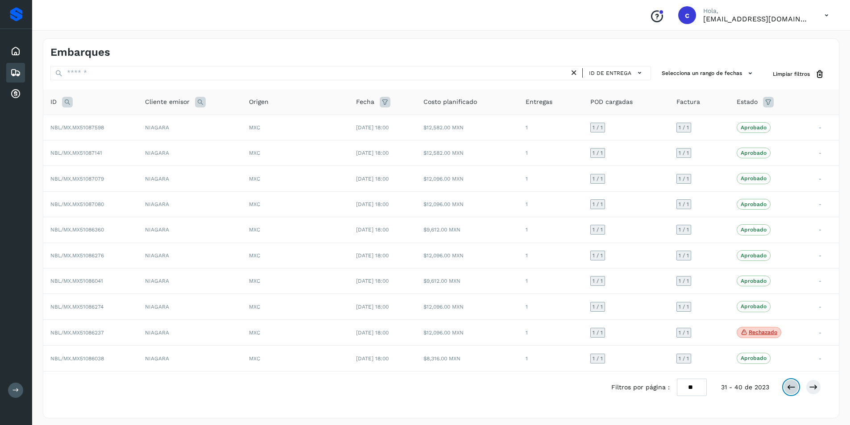
click at [795, 387] on icon at bounding box center [791, 387] width 9 height 9
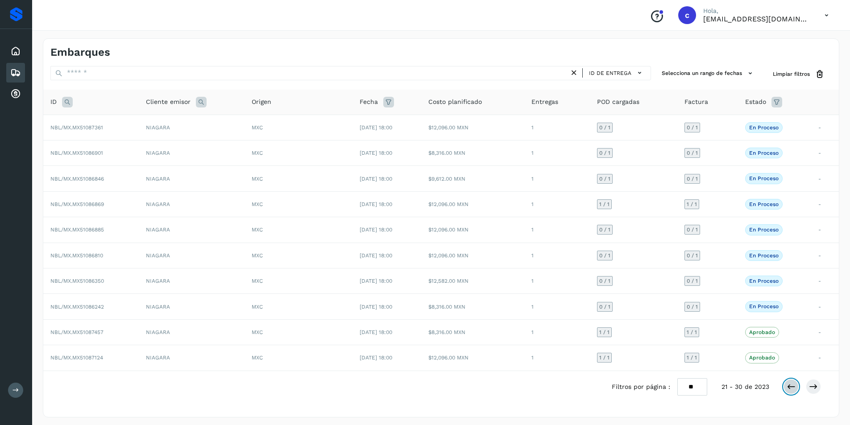
click at [794, 391] on icon at bounding box center [791, 387] width 9 height 9
click at [125, 335] on td "NBL/MX.MX51087150" at bounding box center [91, 332] width 96 height 25
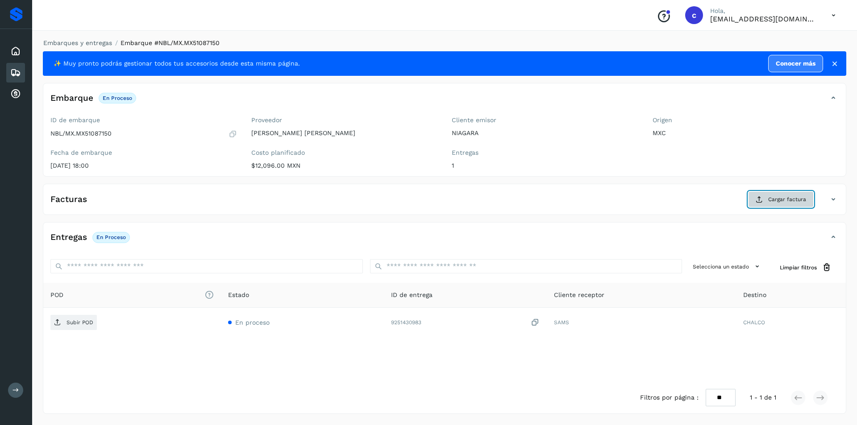
click at [776, 193] on button "Cargar factura" at bounding box center [781, 200] width 66 height 16
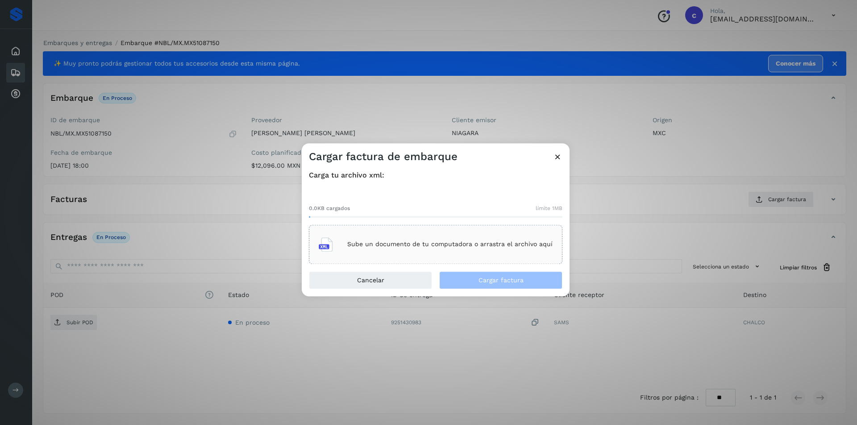
click at [442, 247] on p "Sube un documento de tu computadora o arrastra el archivo aquí" at bounding box center [449, 245] width 205 height 8
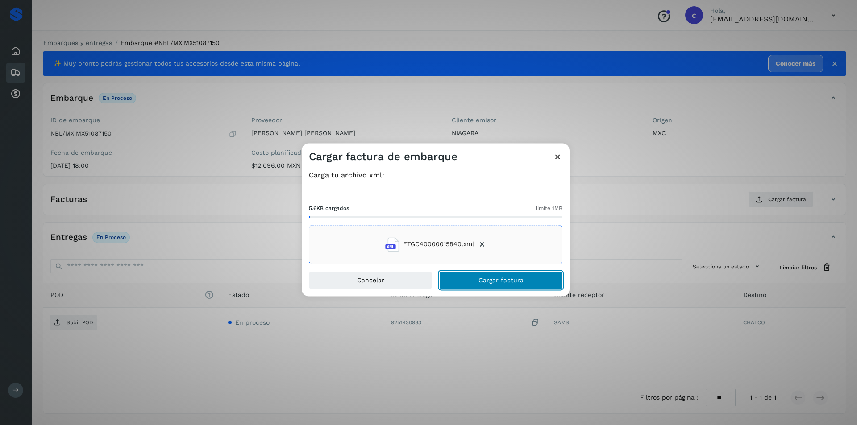
click at [529, 279] on button "Cargar factura" at bounding box center [500, 280] width 123 height 18
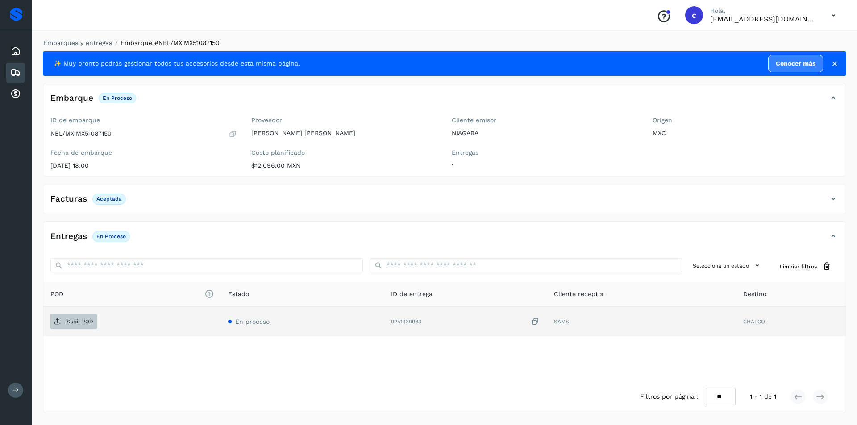
click at [94, 328] on span "Subir POD" at bounding box center [73, 322] width 46 height 14
click at [76, 329] on button "PDF" at bounding box center [72, 321] width 45 height 15
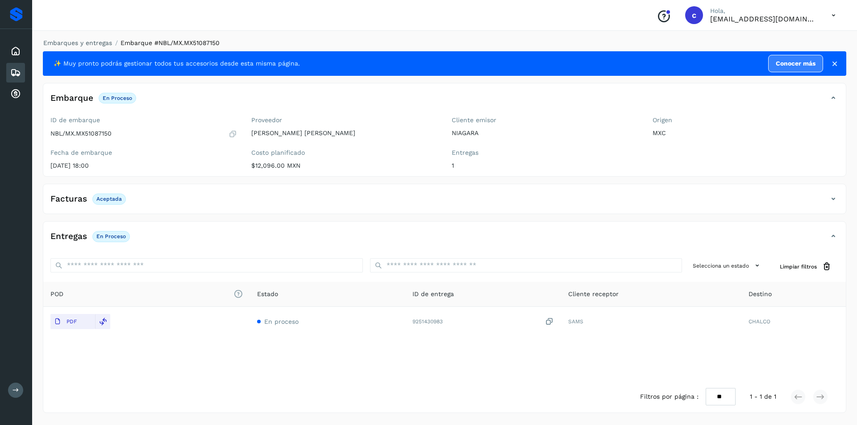
click at [13, 70] on icon at bounding box center [15, 72] width 11 height 11
